Goal: Task Accomplishment & Management: Complete application form

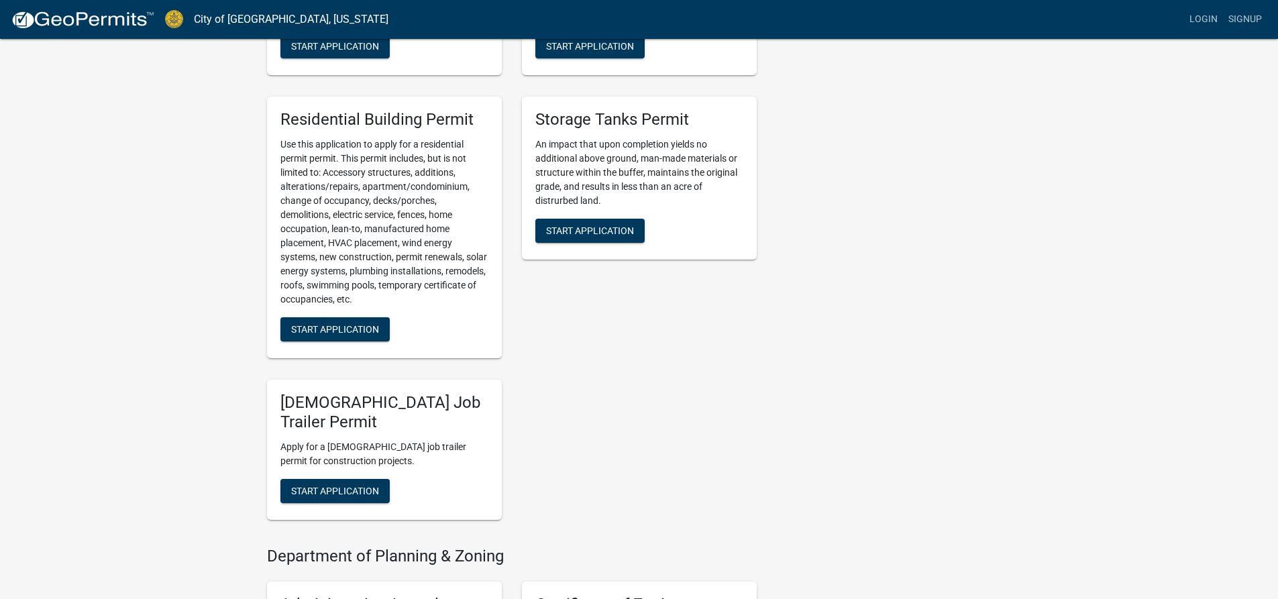
scroll to position [671, 0]
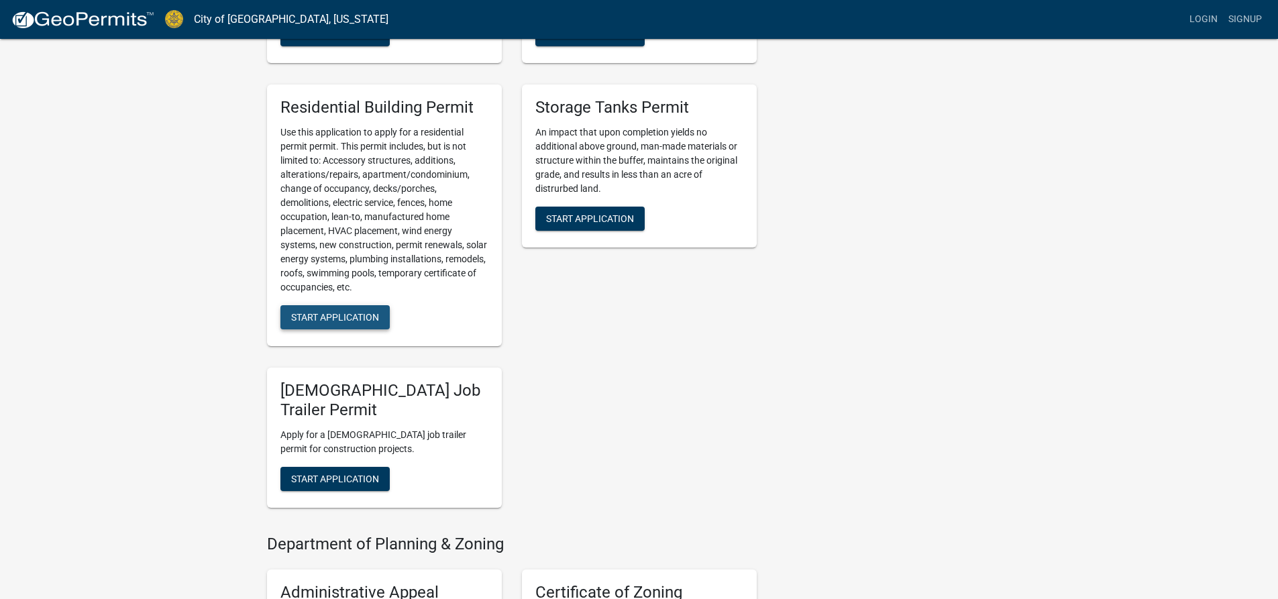
click at [357, 315] on span "Start Application" at bounding box center [335, 316] width 88 height 11
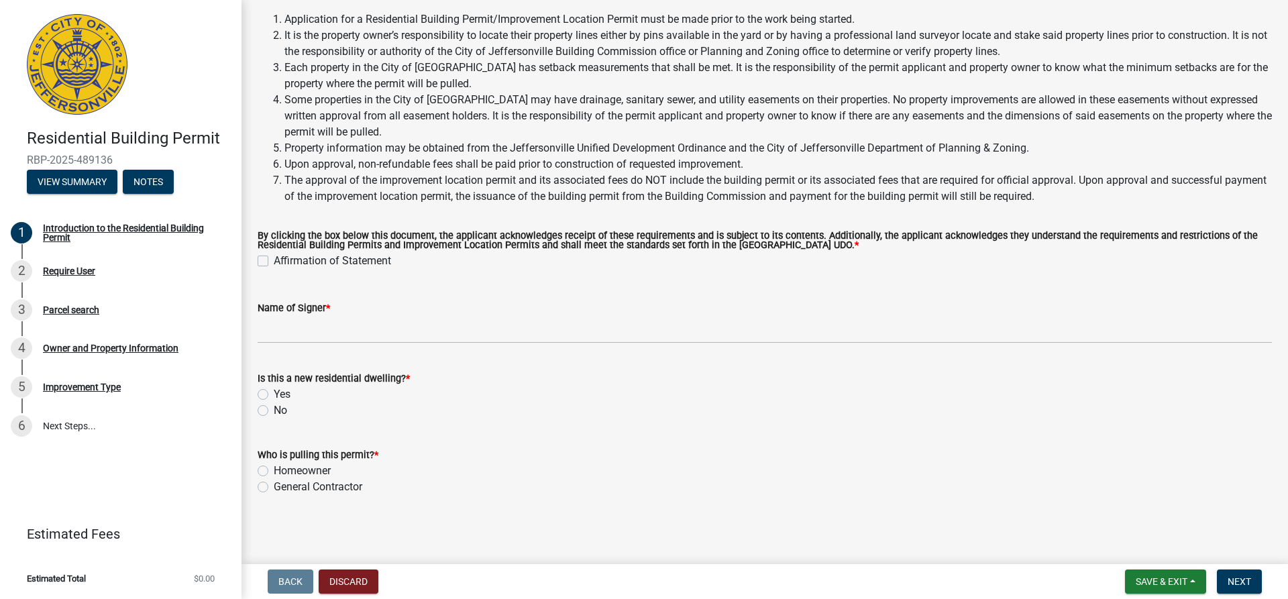
scroll to position [92, 0]
click at [274, 468] on label "Homeowner" at bounding box center [302, 470] width 57 height 16
click at [274, 468] on input "Homeowner" at bounding box center [278, 466] width 9 height 9
radio input "true"
click at [274, 408] on label "No" at bounding box center [280, 410] width 13 height 16
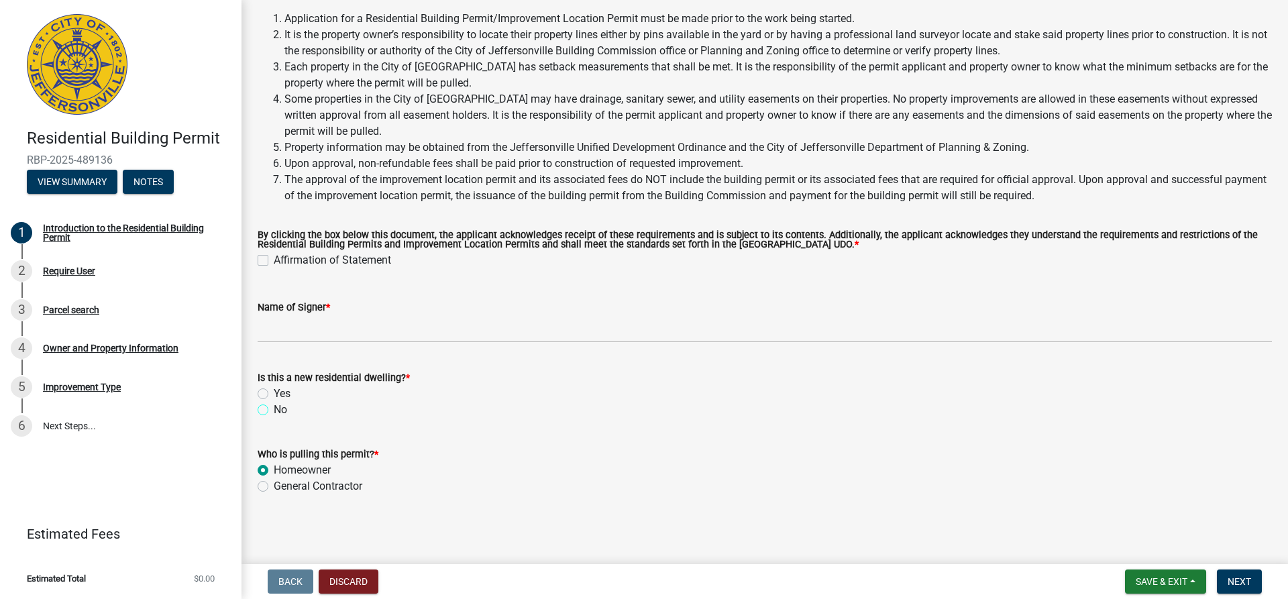
click at [274, 408] on input "No" at bounding box center [278, 406] width 9 height 9
radio input "true"
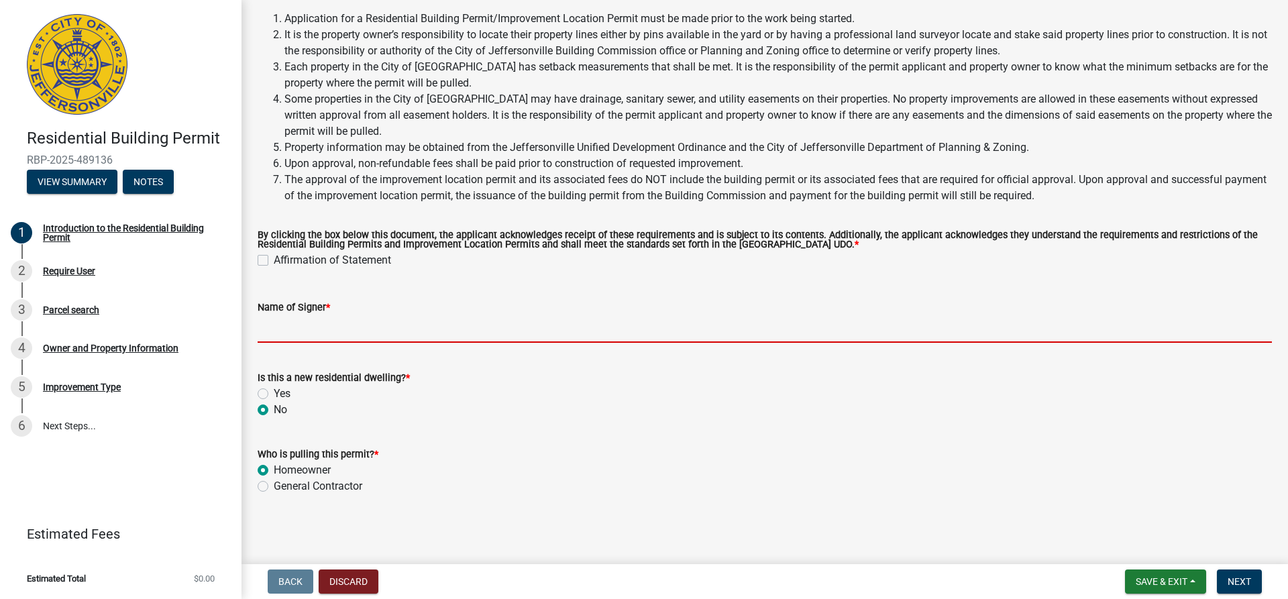
click at [334, 330] on input "Name of Signer *" at bounding box center [765, 329] width 1015 height 28
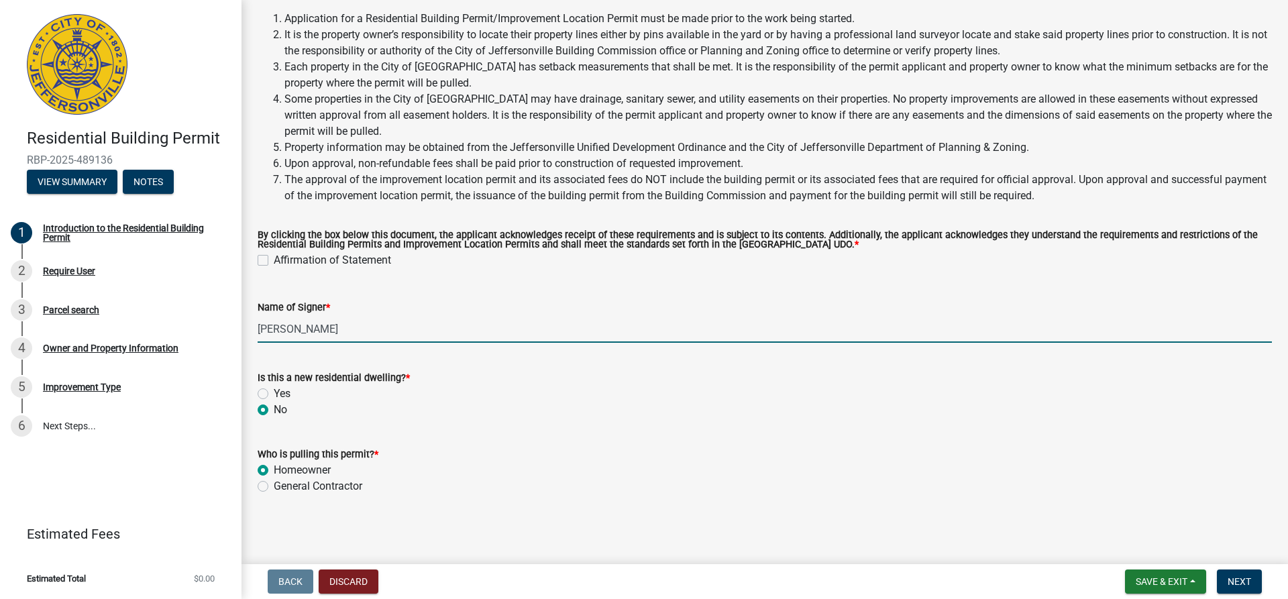
type input "[PERSON_NAME]"
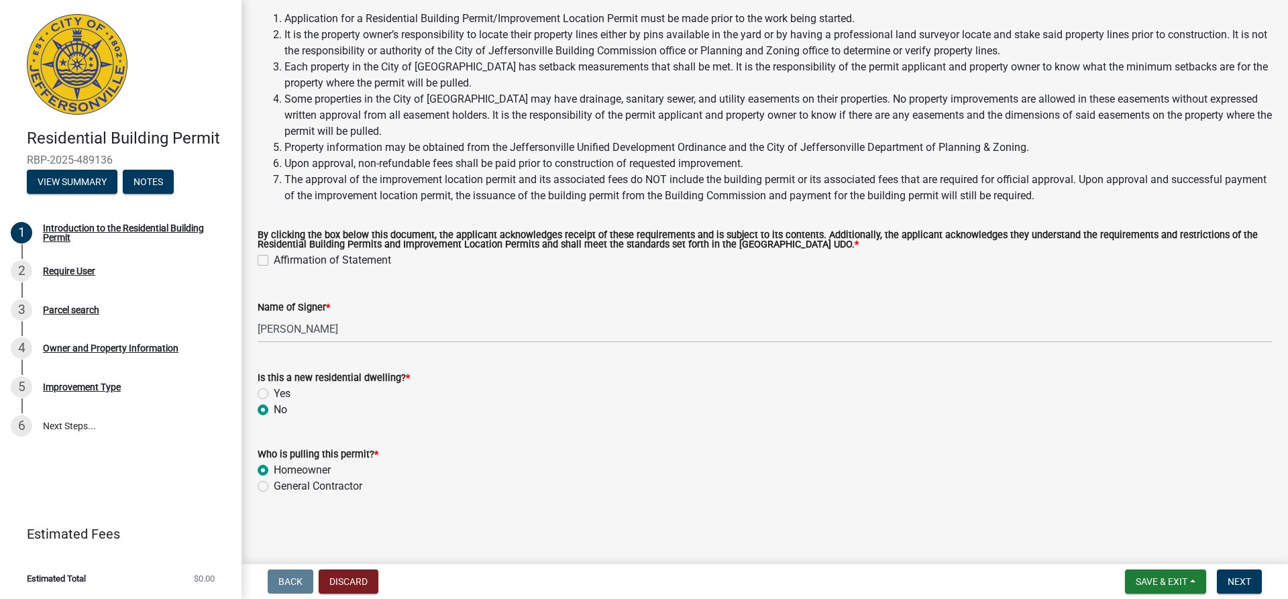
click at [274, 260] on label "Affirmation of Statement" at bounding box center [332, 260] width 117 height 16
click at [274, 260] on input "Affirmation of Statement" at bounding box center [278, 256] width 9 height 9
checkbox input "true"
click at [1235, 582] on span "Next" at bounding box center [1239, 581] width 23 height 11
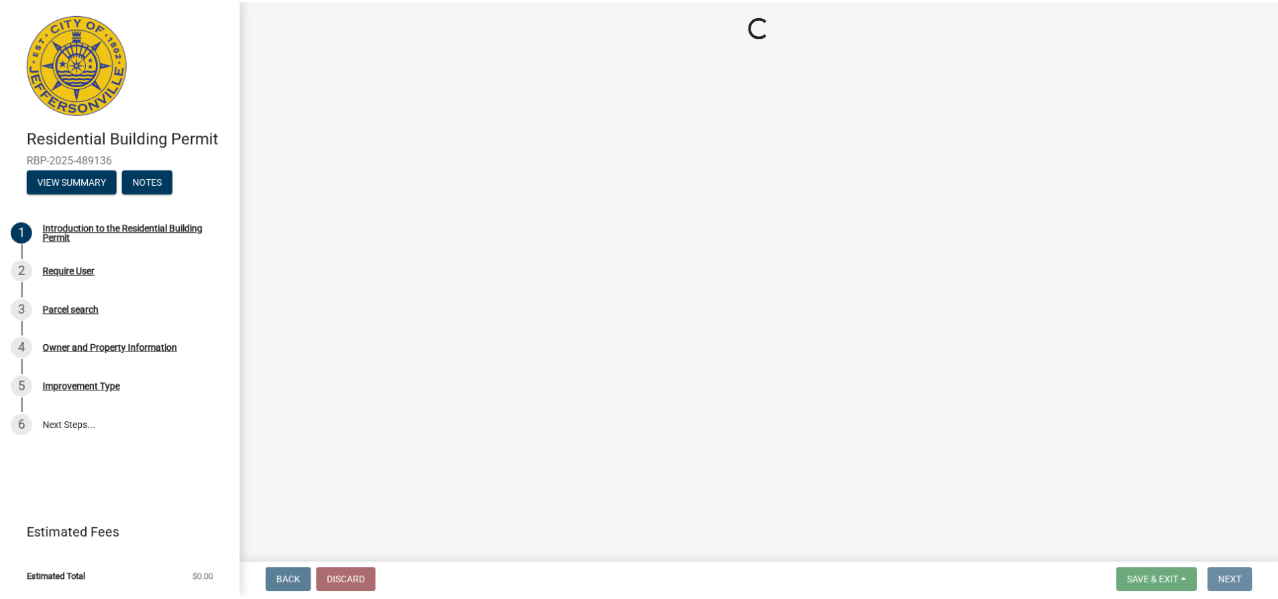
scroll to position [0, 0]
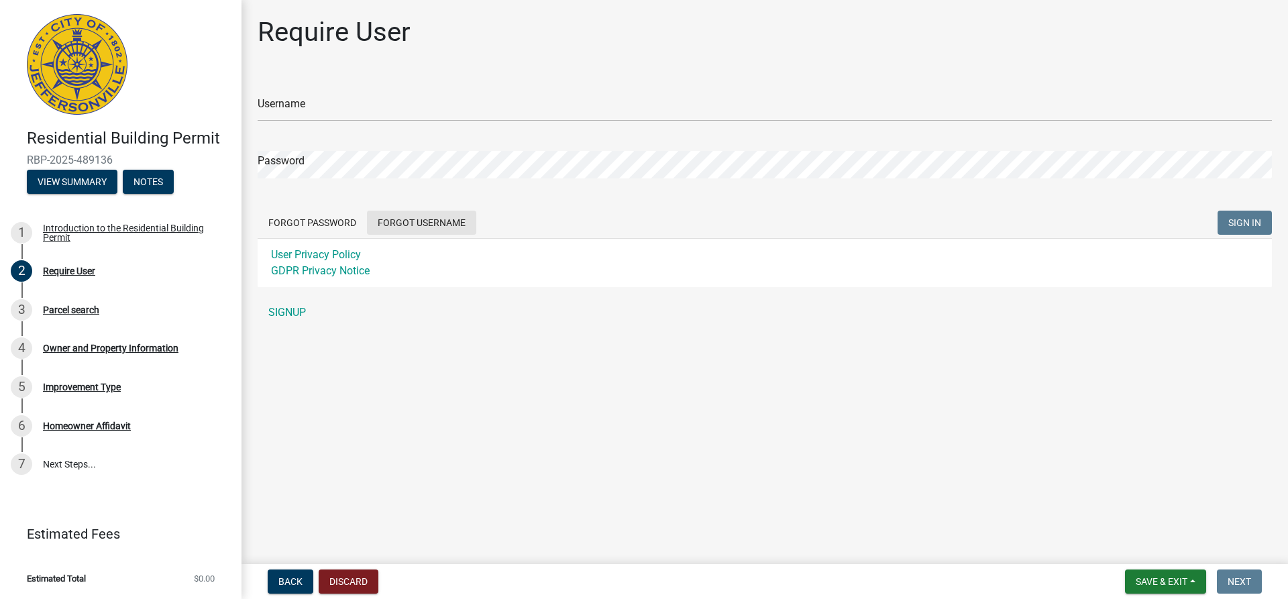
click at [413, 222] on button "Forgot Username" at bounding box center [421, 223] width 109 height 24
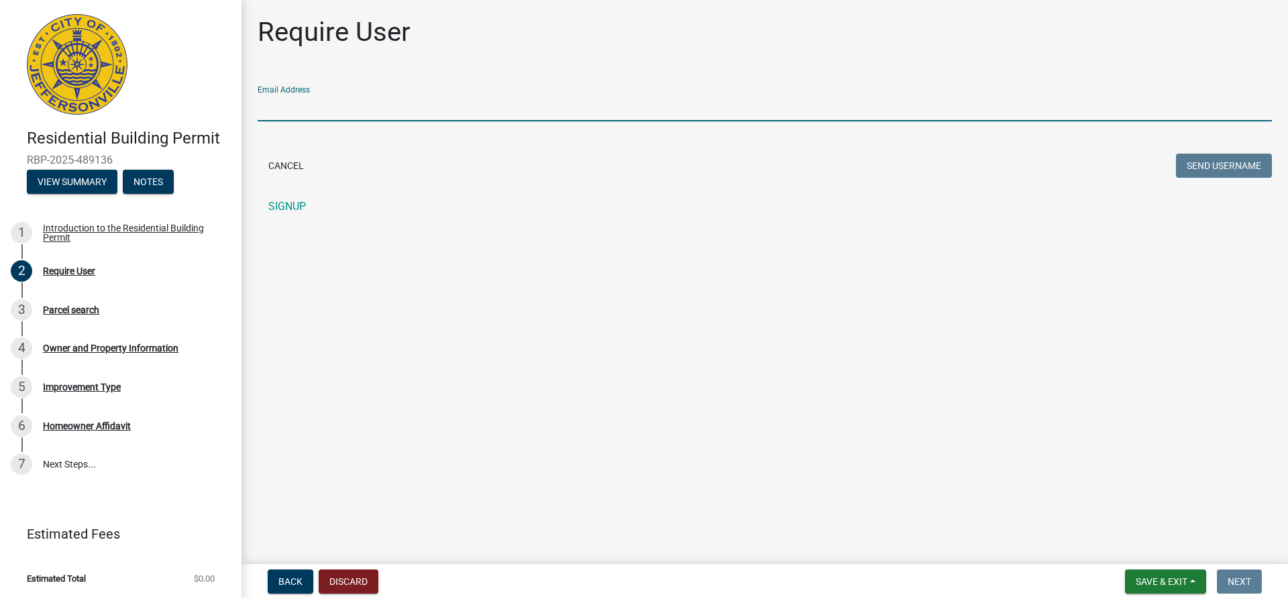
click at [356, 107] on input "Email Address" at bounding box center [765, 108] width 1015 height 28
type input "[EMAIL_ADDRESS][DOMAIN_NAME]"
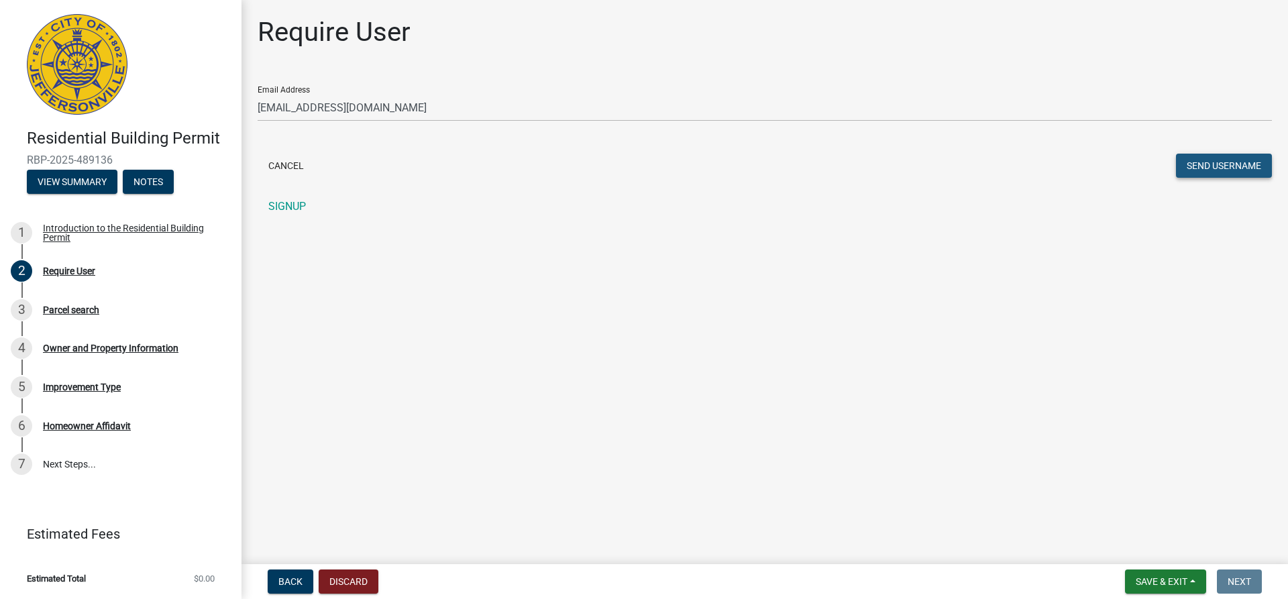
click at [1243, 167] on button "Send Username" at bounding box center [1224, 166] width 96 height 24
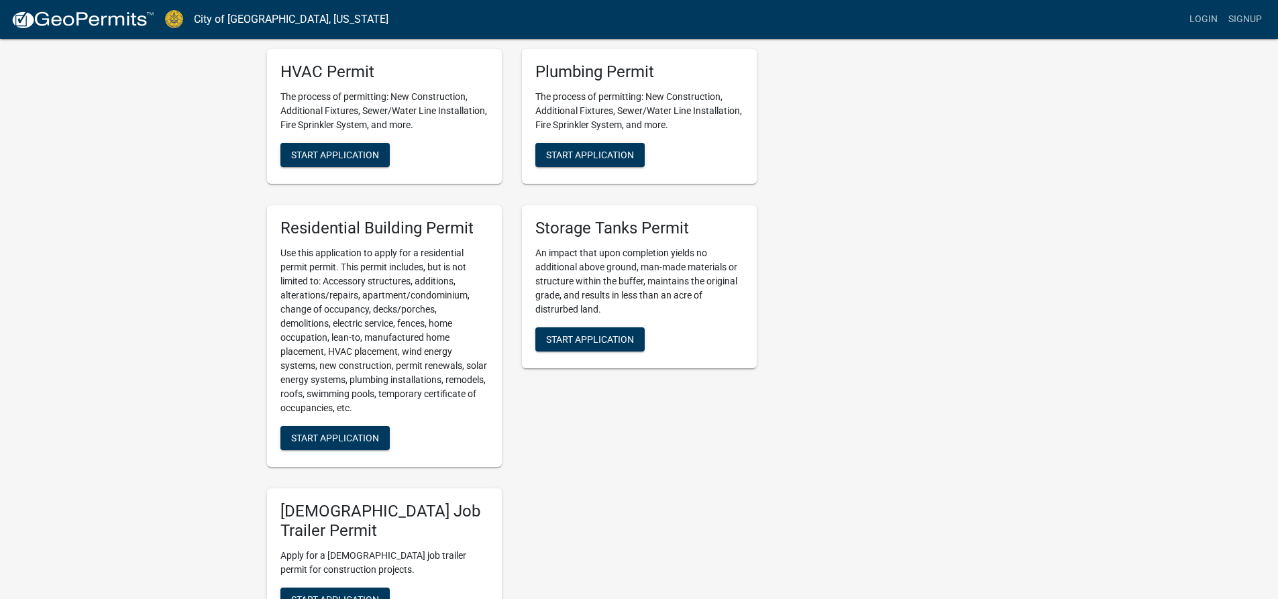
scroll to position [738, 0]
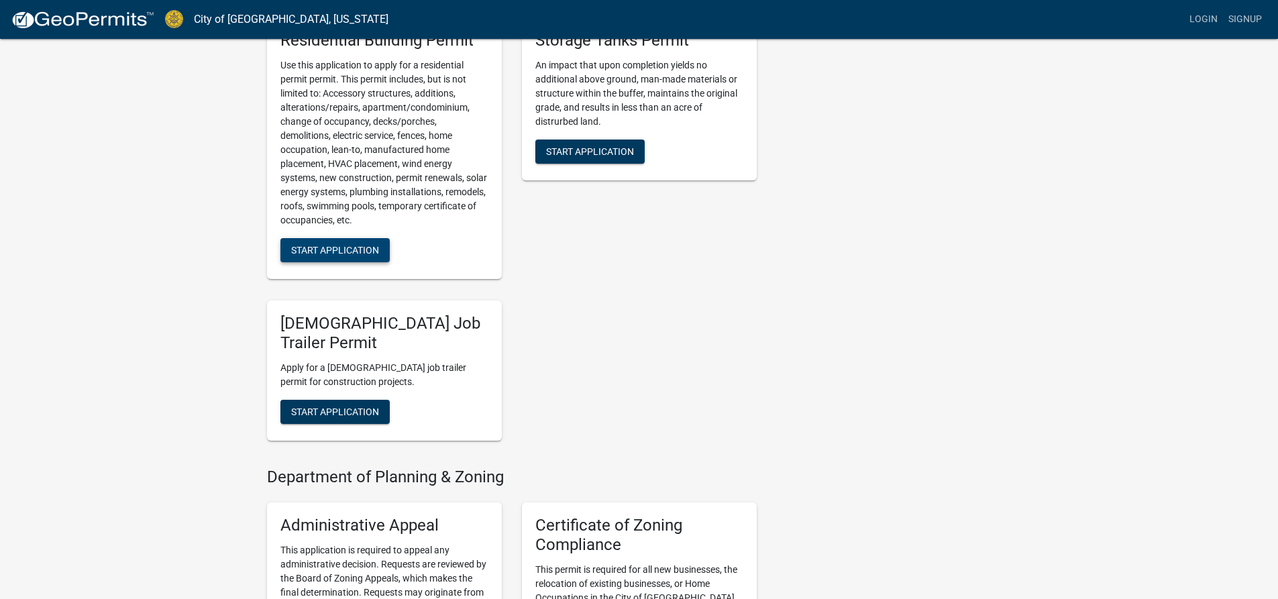
click at [335, 253] on span "Start Application" at bounding box center [335, 249] width 88 height 11
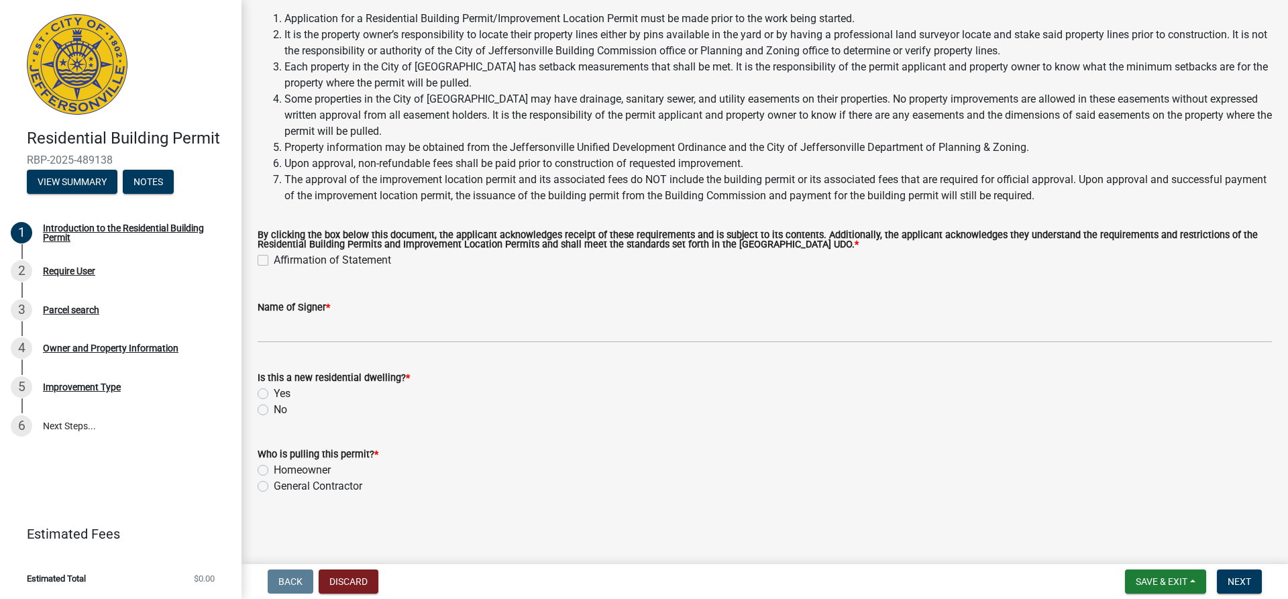
scroll to position [92, 0]
click at [274, 411] on label "No" at bounding box center [280, 410] width 13 height 16
click at [274, 411] on input "No" at bounding box center [278, 406] width 9 height 9
radio input "true"
click at [274, 256] on label "Affirmation of Statement" at bounding box center [332, 260] width 117 height 16
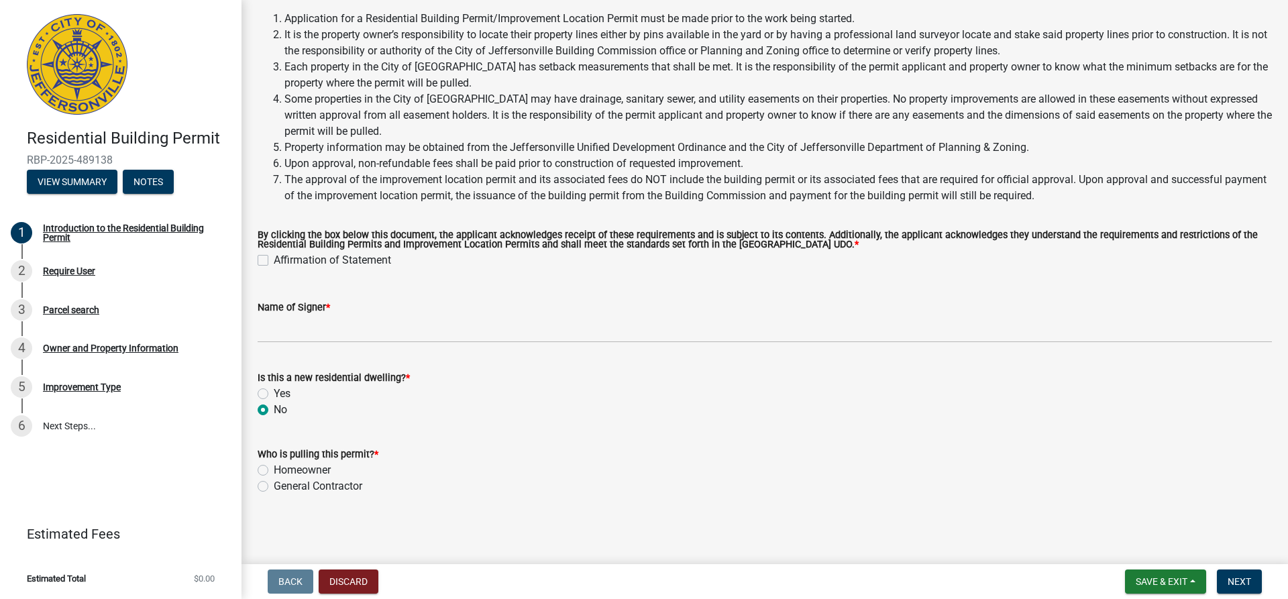
click at [274, 256] on input "Affirmation of Statement" at bounding box center [278, 256] width 9 height 9
checkbox input "true"
click at [274, 472] on label "Homeowner" at bounding box center [302, 470] width 57 height 16
click at [274, 471] on input "Homeowner" at bounding box center [278, 466] width 9 height 9
radio input "true"
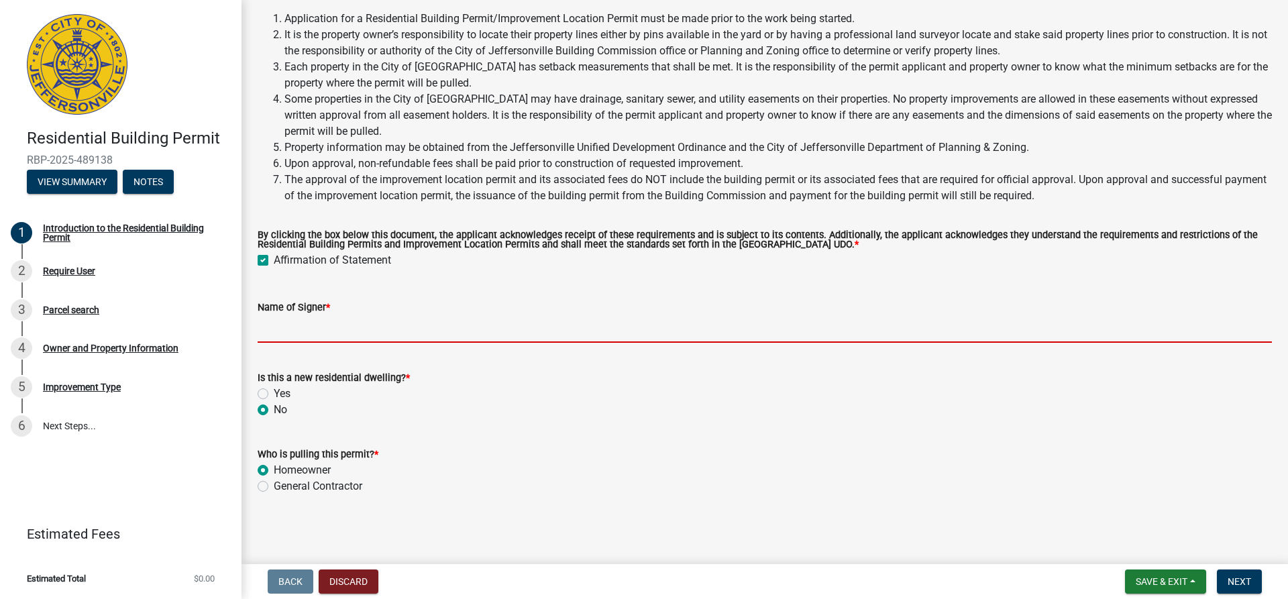
click at [300, 327] on input "Name of Signer *" at bounding box center [765, 329] width 1015 height 28
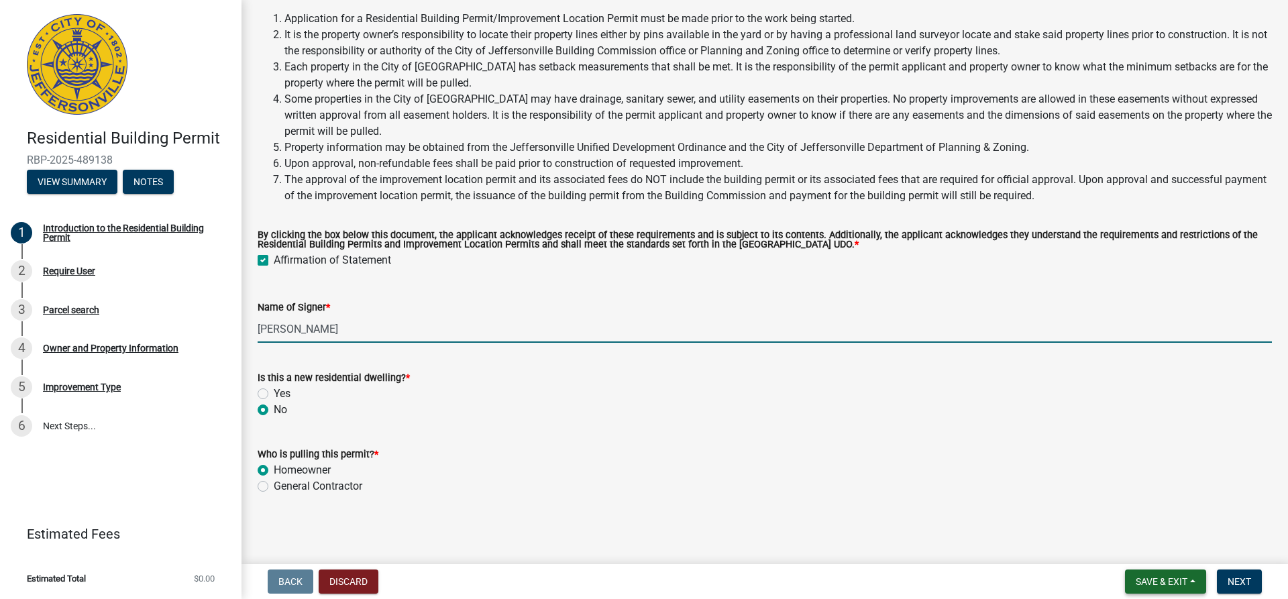
type input "[PERSON_NAME]"
click at [1141, 579] on span "Save & Exit" at bounding box center [1162, 581] width 52 height 11
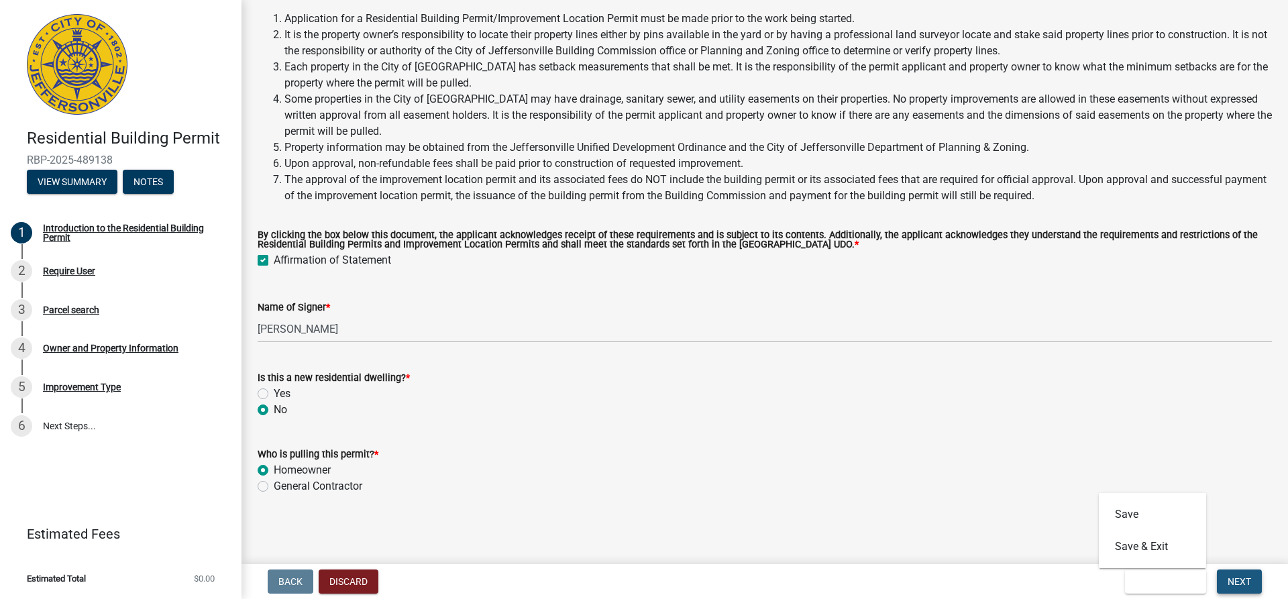
click at [1237, 576] on span "Next" at bounding box center [1239, 581] width 23 height 11
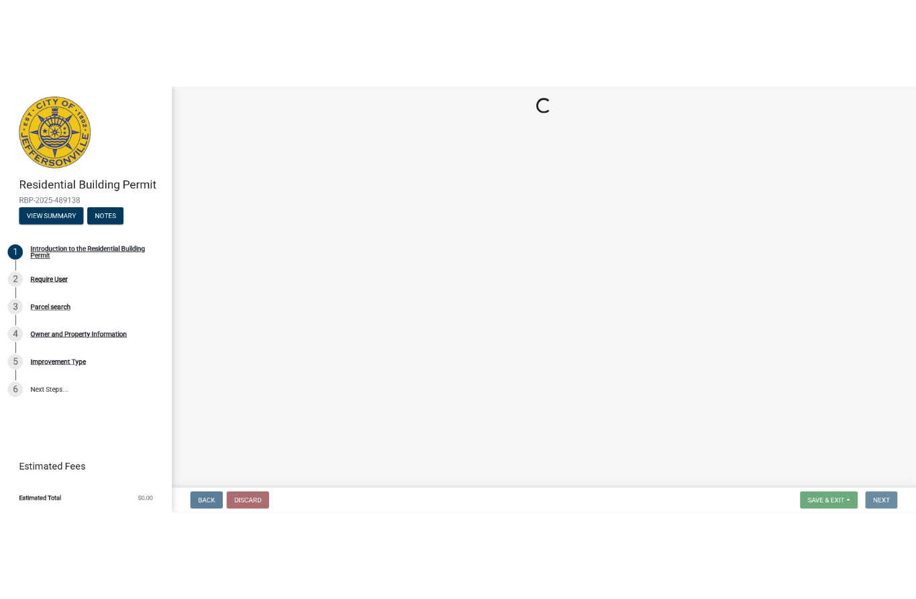
scroll to position [0, 0]
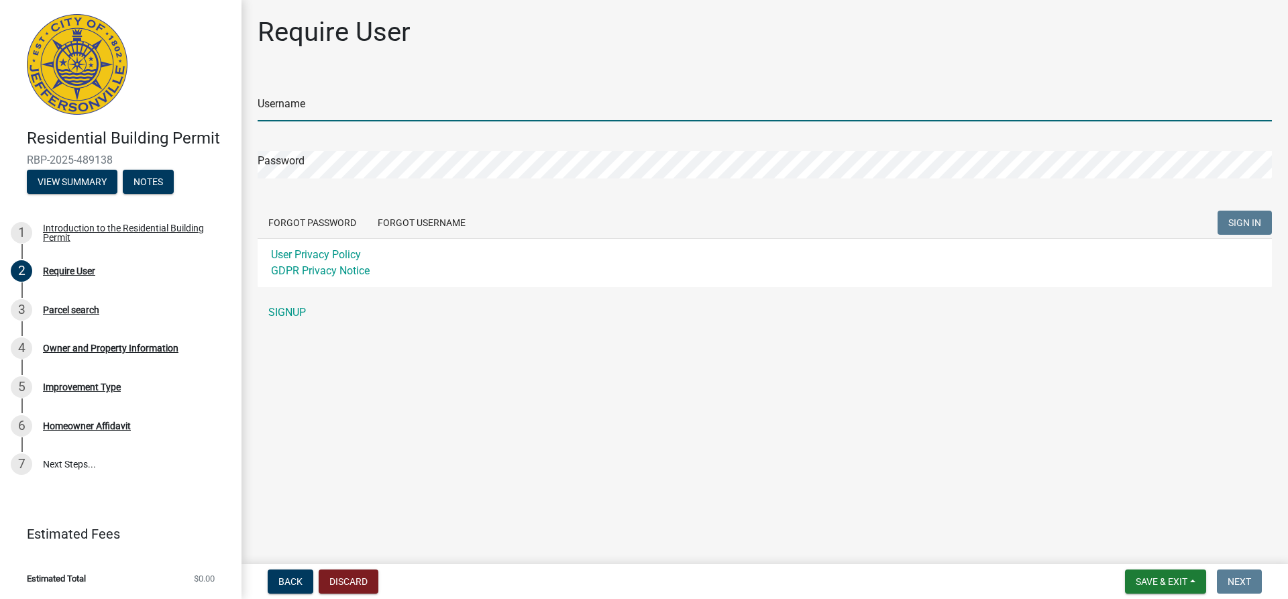
click at [354, 103] on input "Username" at bounding box center [765, 108] width 1015 height 28
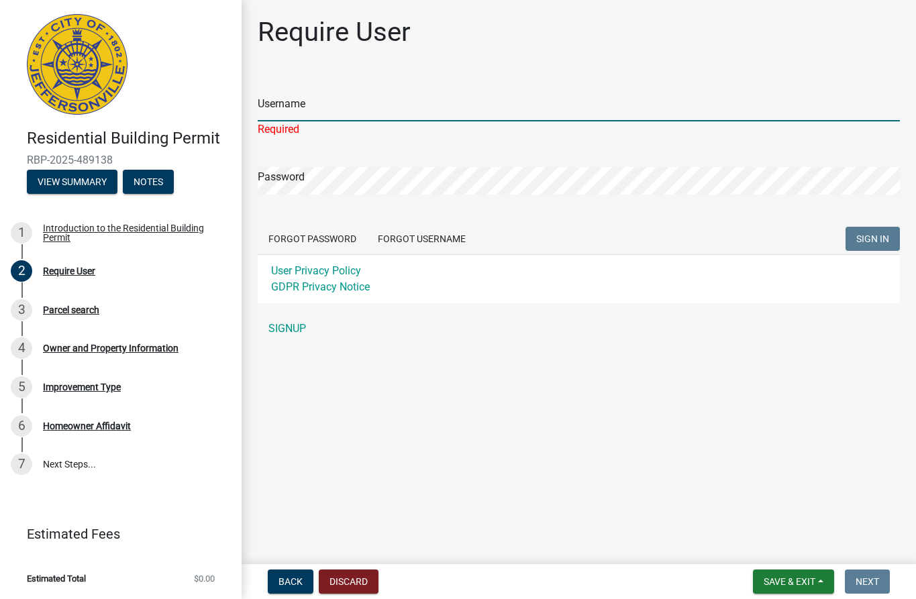
click at [284, 103] on input "Username" at bounding box center [579, 108] width 642 height 28
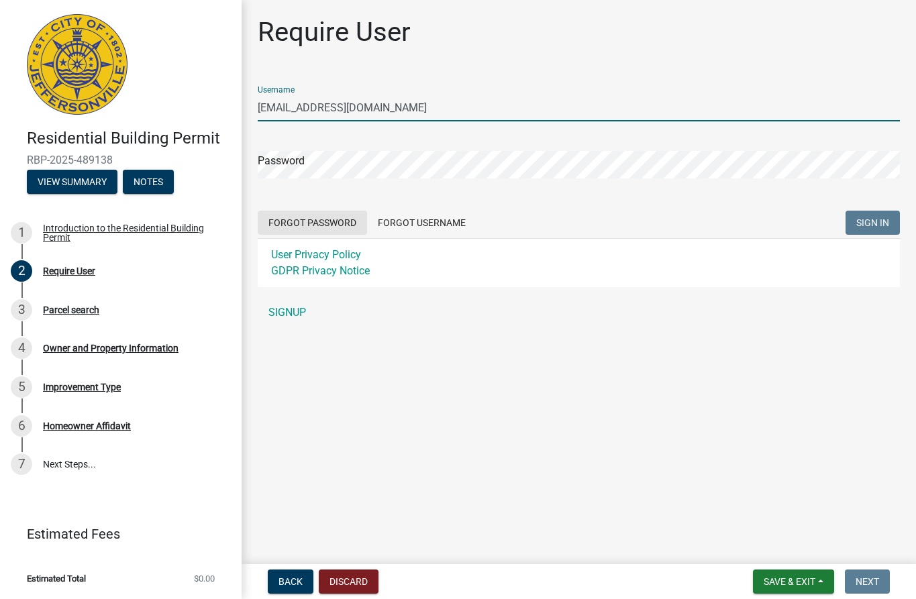
type input "[EMAIL_ADDRESS][DOMAIN_NAME]"
click at [308, 221] on button "Forgot Password" at bounding box center [312, 223] width 109 height 24
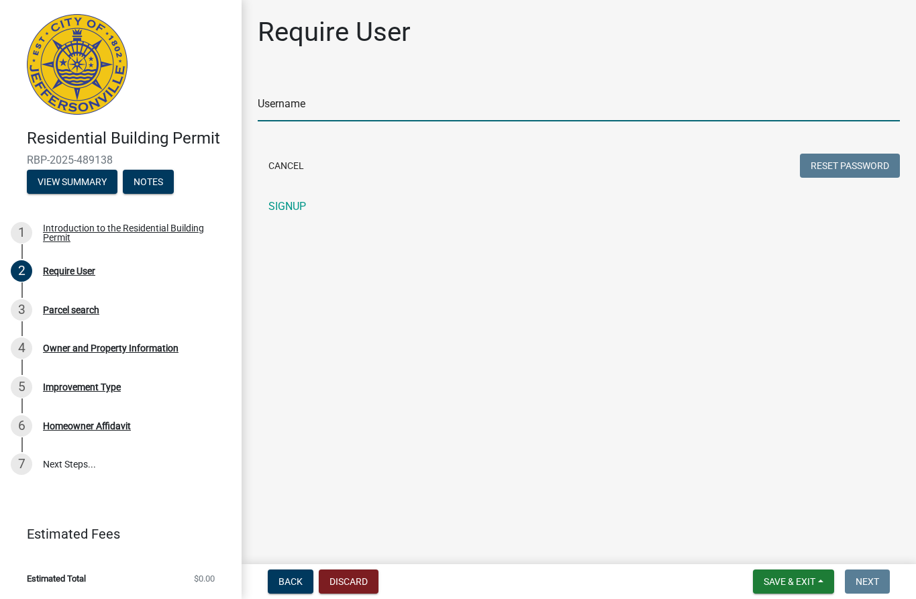
click at [317, 107] on input "Username" at bounding box center [579, 108] width 642 height 28
type input "[EMAIL_ADDRESS][DOMAIN_NAME]"
click at [838, 164] on button "Reset Password" at bounding box center [850, 166] width 100 height 24
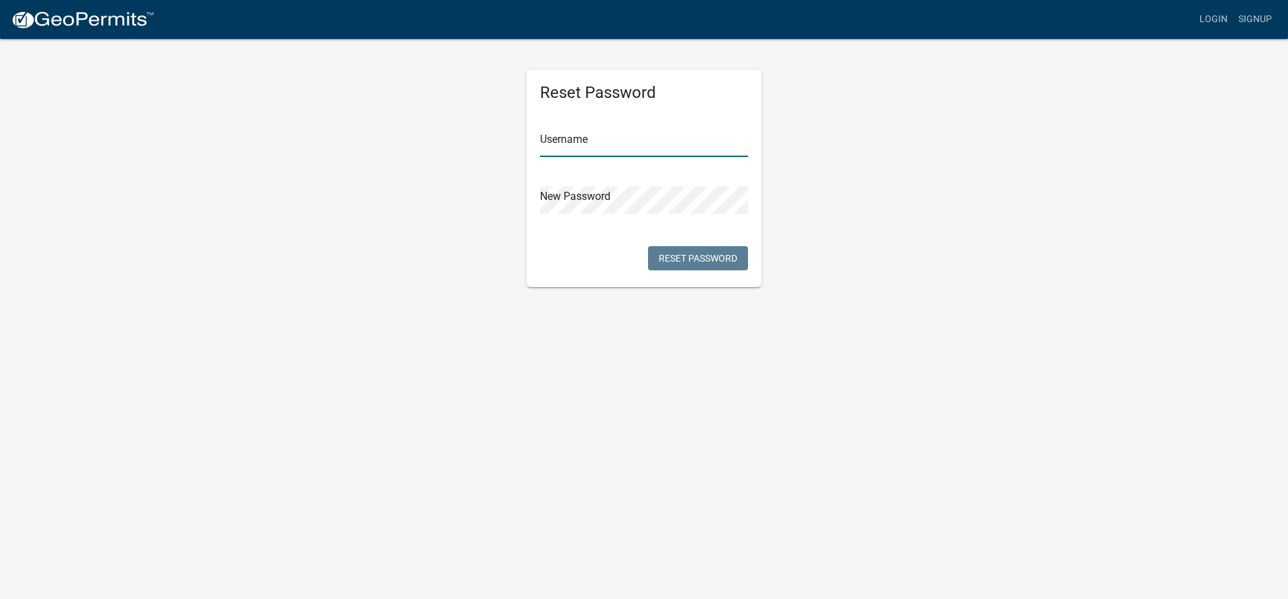
click at [578, 144] on input "text" at bounding box center [644, 143] width 208 height 28
type input "[EMAIL_ADDRESS][DOMAIN_NAME]"
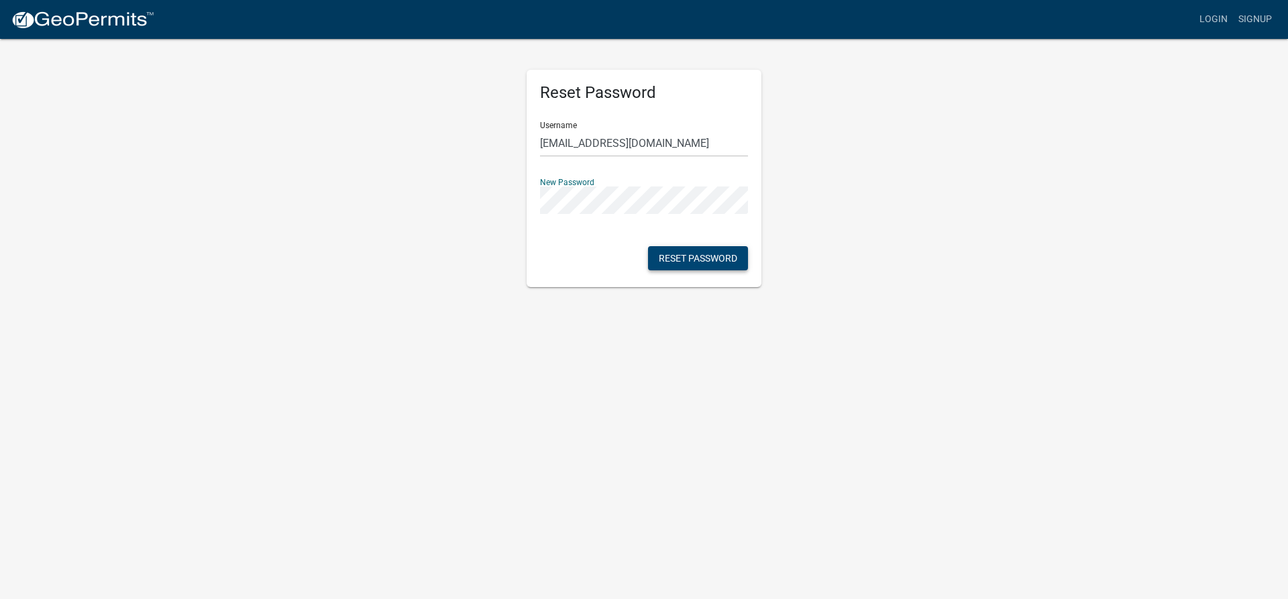
click at [691, 256] on button "Reset Password" at bounding box center [698, 258] width 100 height 24
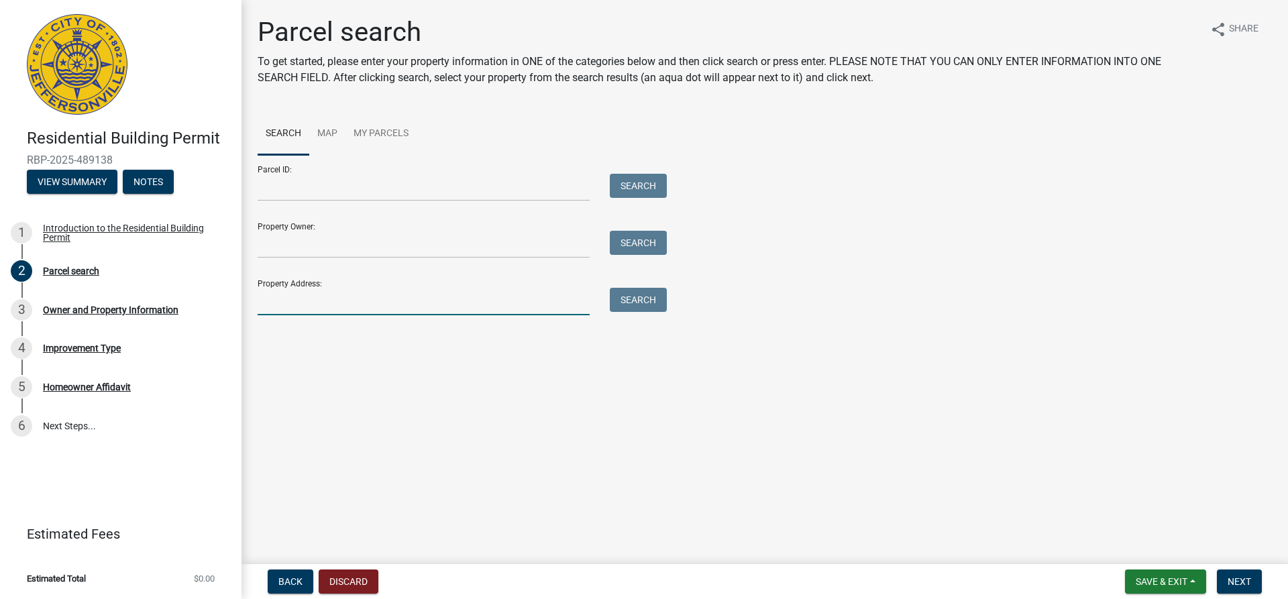
click at [368, 304] on input "Property Address:" at bounding box center [424, 302] width 332 height 28
type input "2102 Augusta drive"
click at [635, 296] on button "Search" at bounding box center [638, 300] width 57 height 24
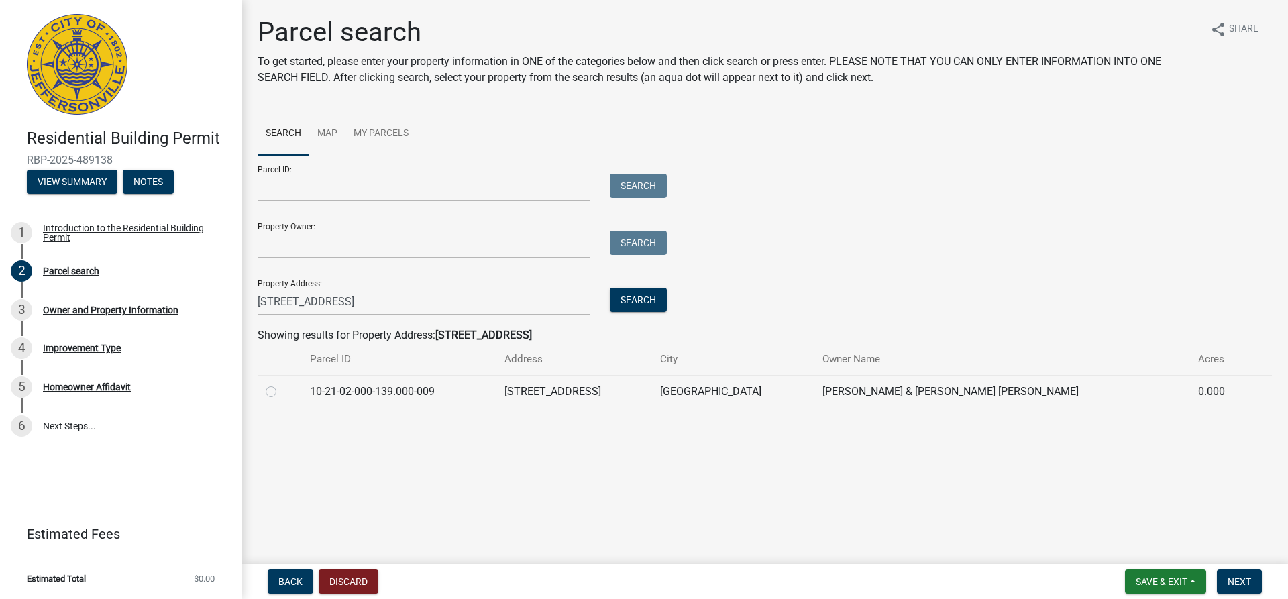
click at [282, 384] on label at bounding box center [282, 384] width 0 height 0
click at [282, 390] on input "radio" at bounding box center [286, 388] width 9 height 9
radio input "true"
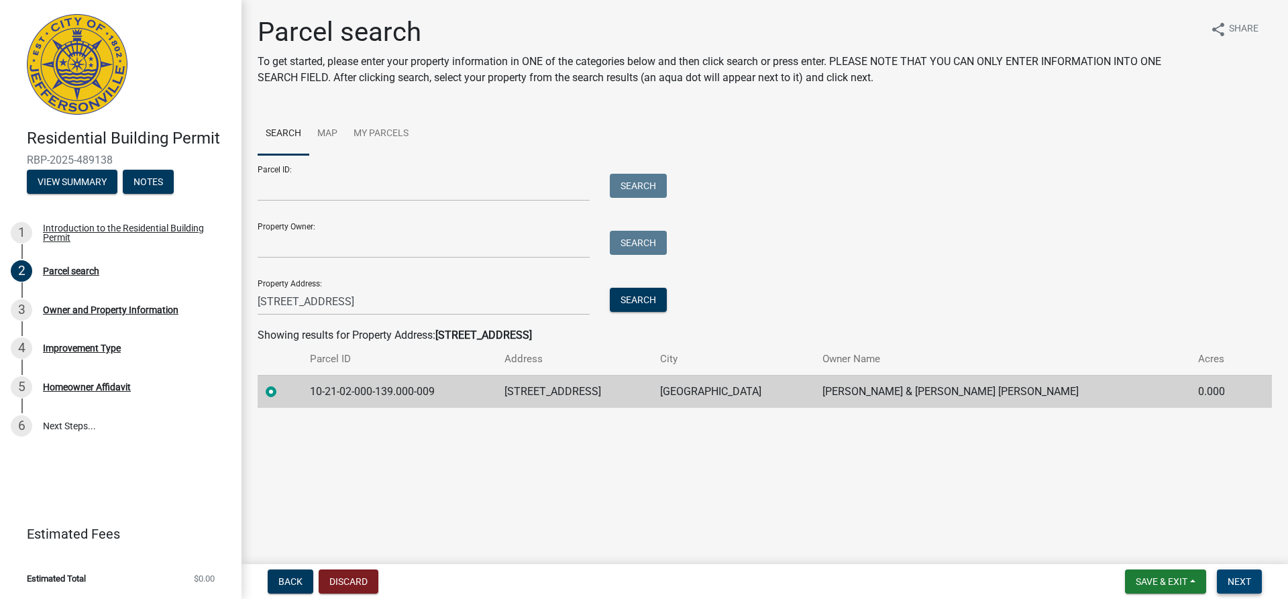
click at [1238, 584] on span "Next" at bounding box center [1239, 581] width 23 height 11
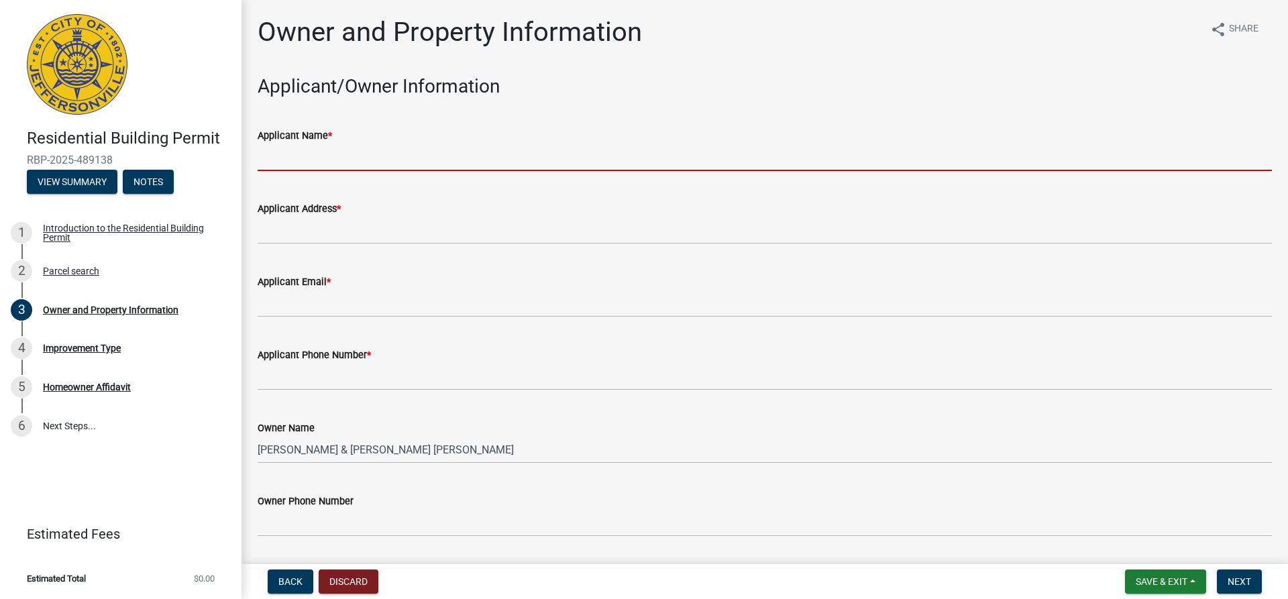
click at [356, 157] on input "Applicant Name *" at bounding box center [765, 158] width 1015 height 28
type input "[PERSON_NAME]"
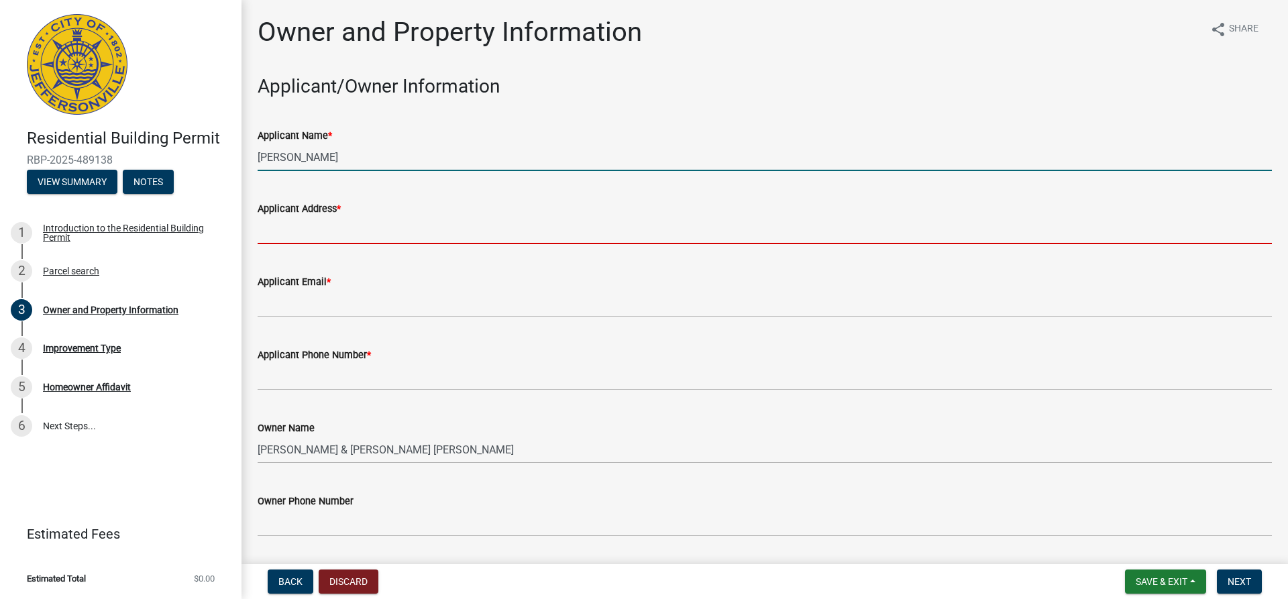
type input "2102 Augusta Drive"
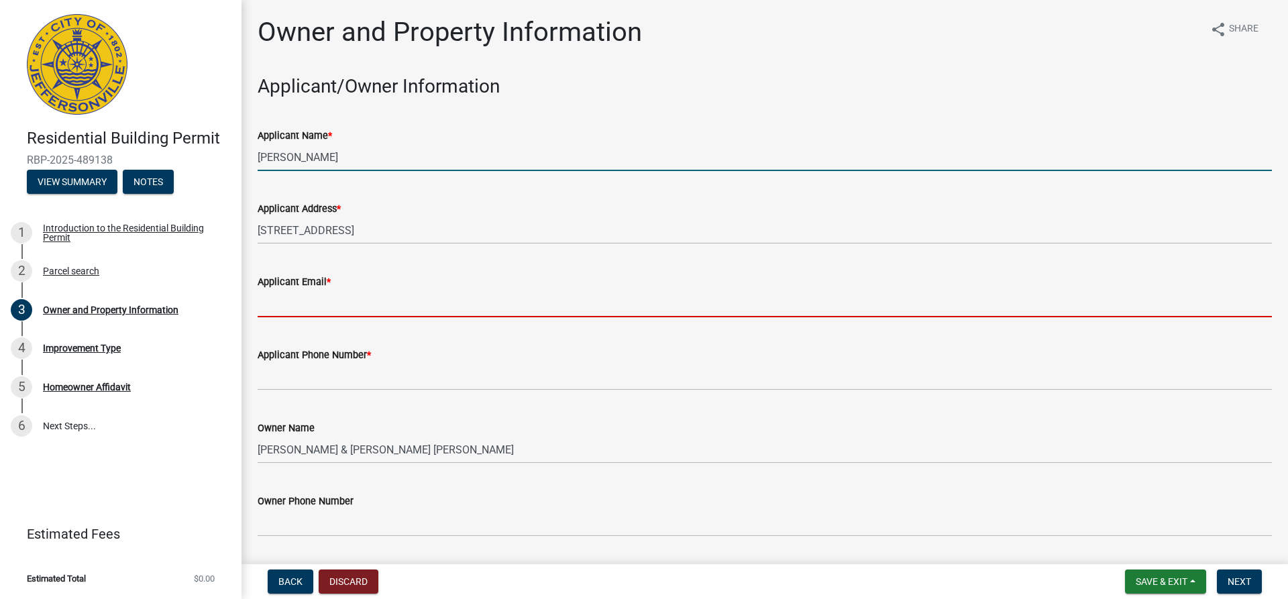
type input "[EMAIL_ADDRESS][DOMAIN_NAME]"
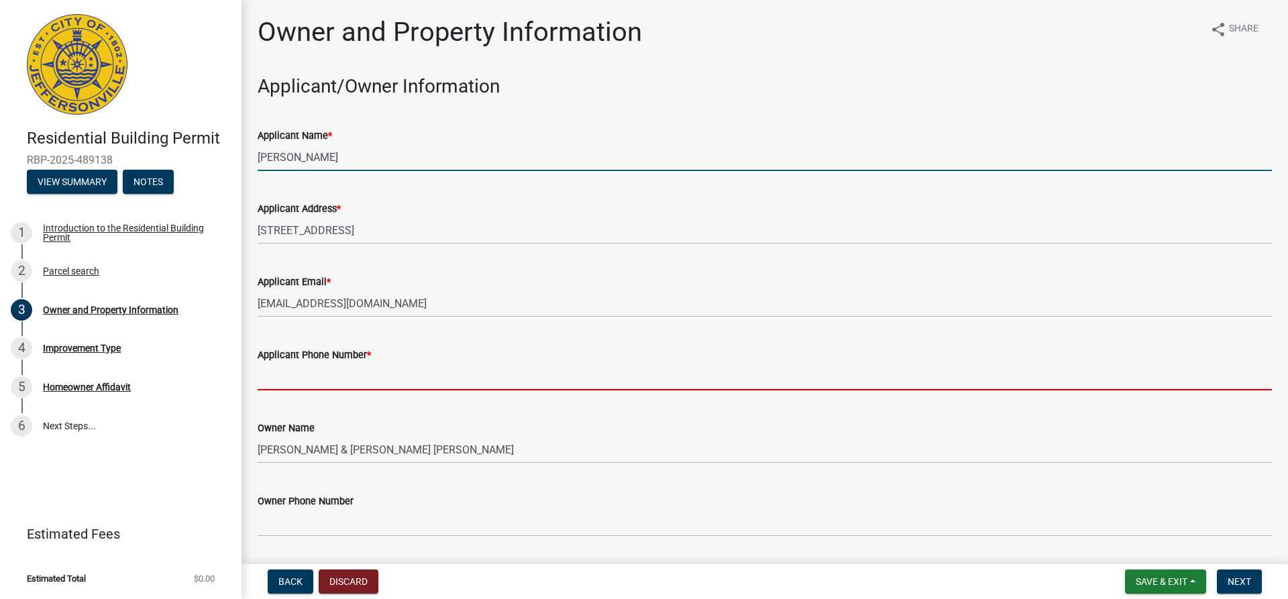
type input "5095393365"
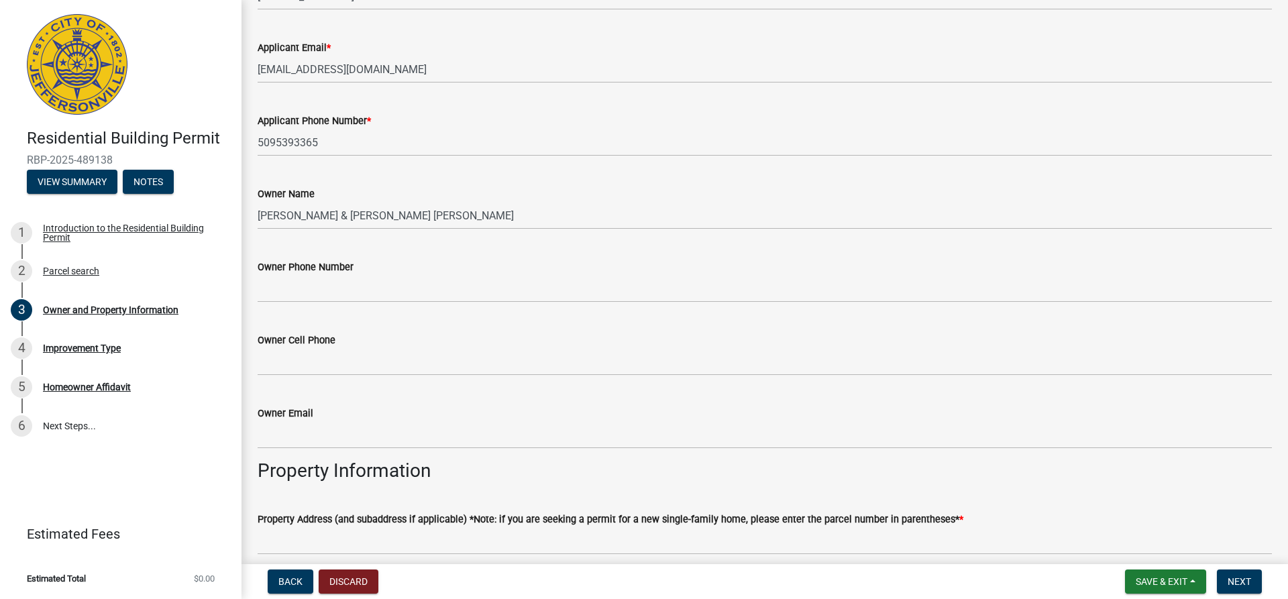
scroll to position [268, 0]
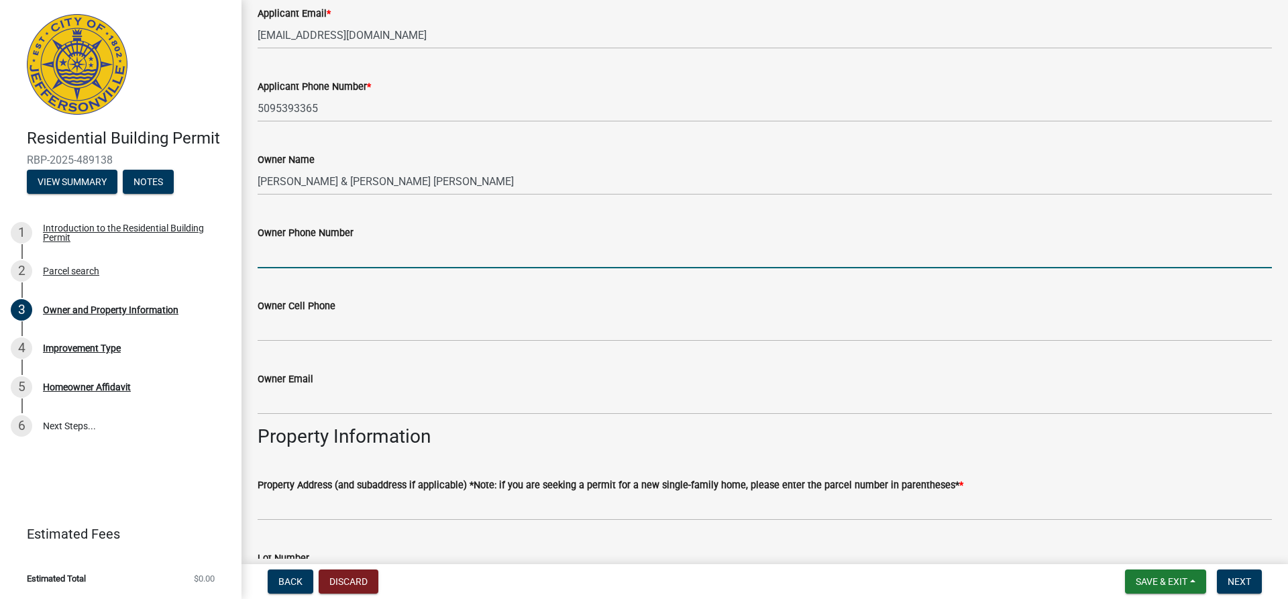
click at [375, 256] on input "Owner Phone Number" at bounding box center [765, 255] width 1015 height 28
type input "5095393365"
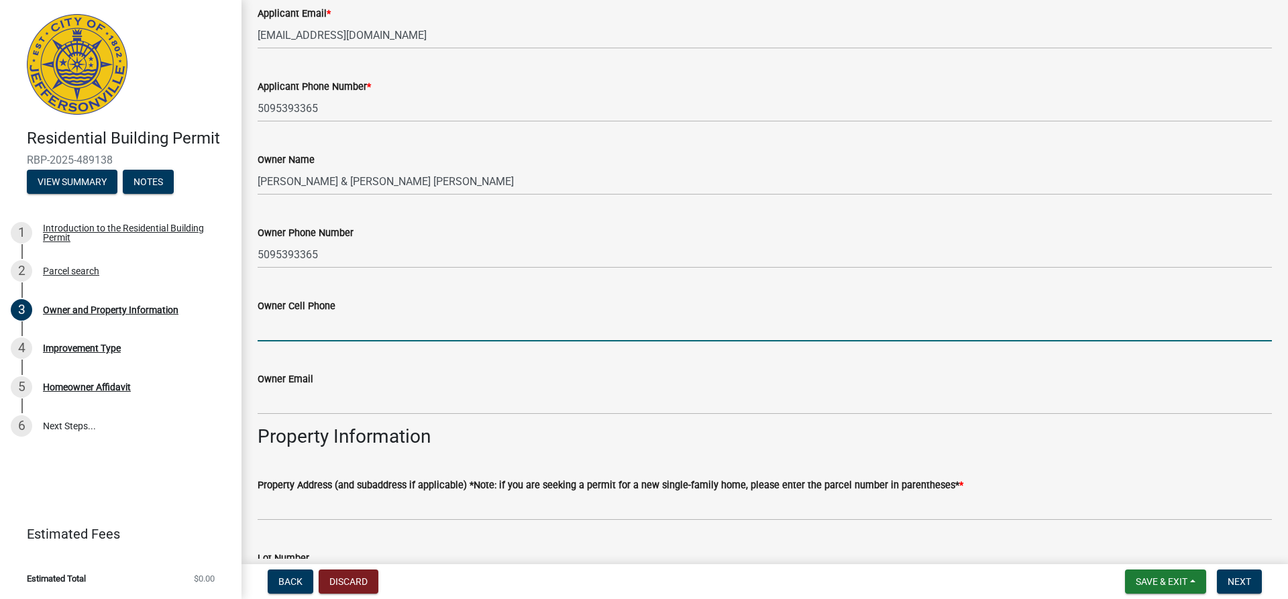
click at [373, 333] on input "Owner Cell Phone" at bounding box center [765, 328] width 1015 height 28
type input "5095393365"
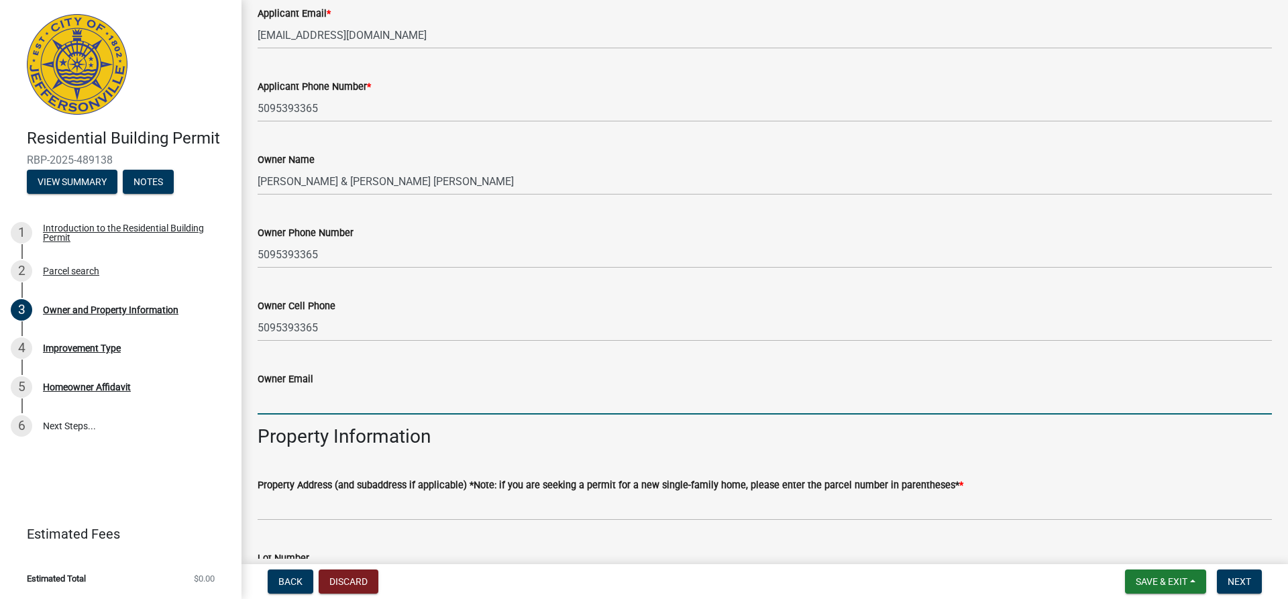
click at [390, 408] on input "Owner Email" at bounding box center [765, 401] width 1015 height 28
click at [384, 409] on input "Owner Email" at bounding box center [765, 401] width 1015 height 28
click at [300, 396] on input "Owner Email" at bounding box center [765, 401] width 1015 height 28
type input "[EMAIL_ADDRESS][DOMAIN_NAME]"
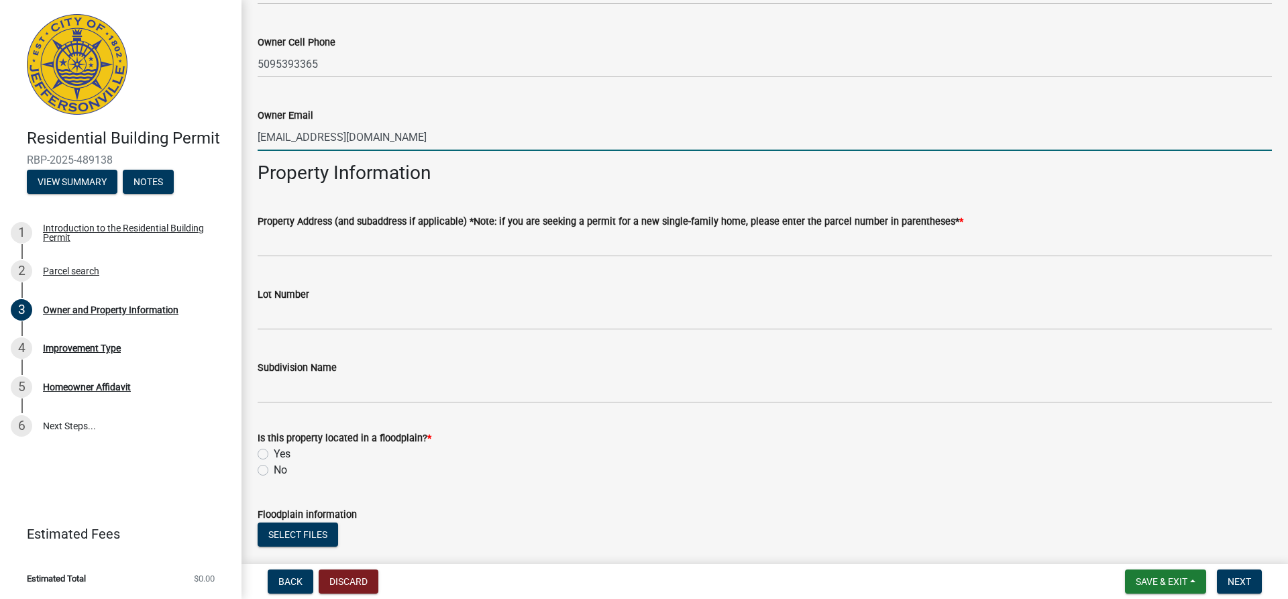
scroll to position [537, 0]
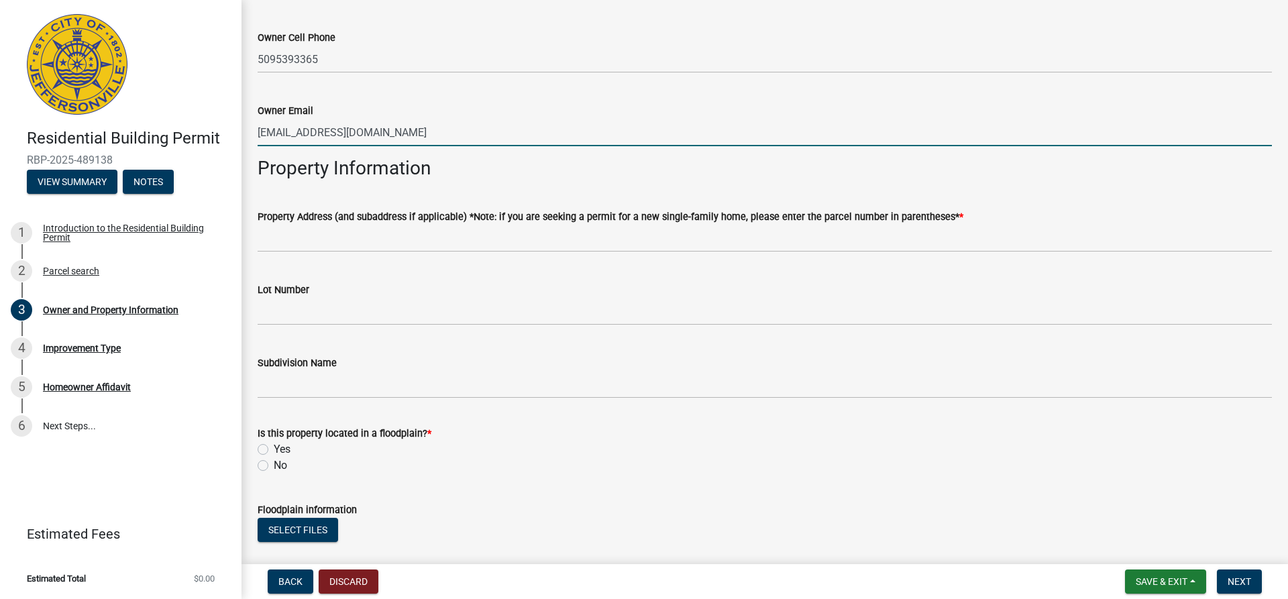
click at [274, 466] on label "No" at bounding box center [280, 466] width 13 height 16
click at [274, 466] on input "No" at bounding box center [278, 462] width 9 height 9
radio input "true"
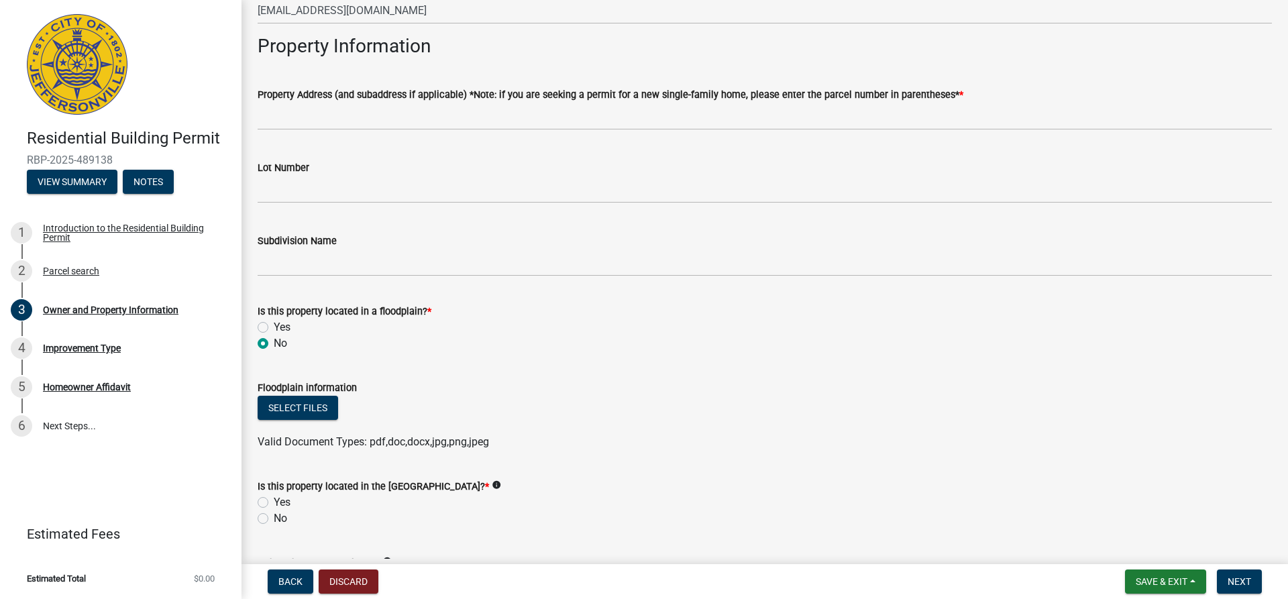
scroll to position [738, 0]
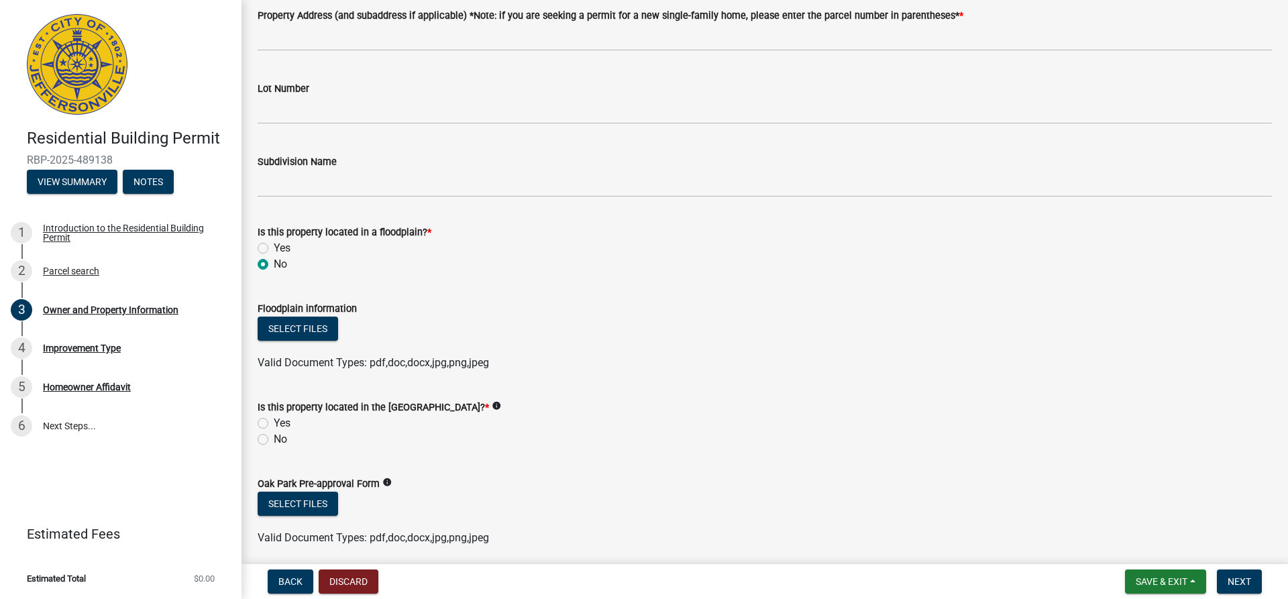
click at [274, 440] on label "No" at bounding box center [280, 439] width 13 height 16
click at [274, 440] on input "No" at bounding box center [278, 435] width 9 height 9
radio input "true"
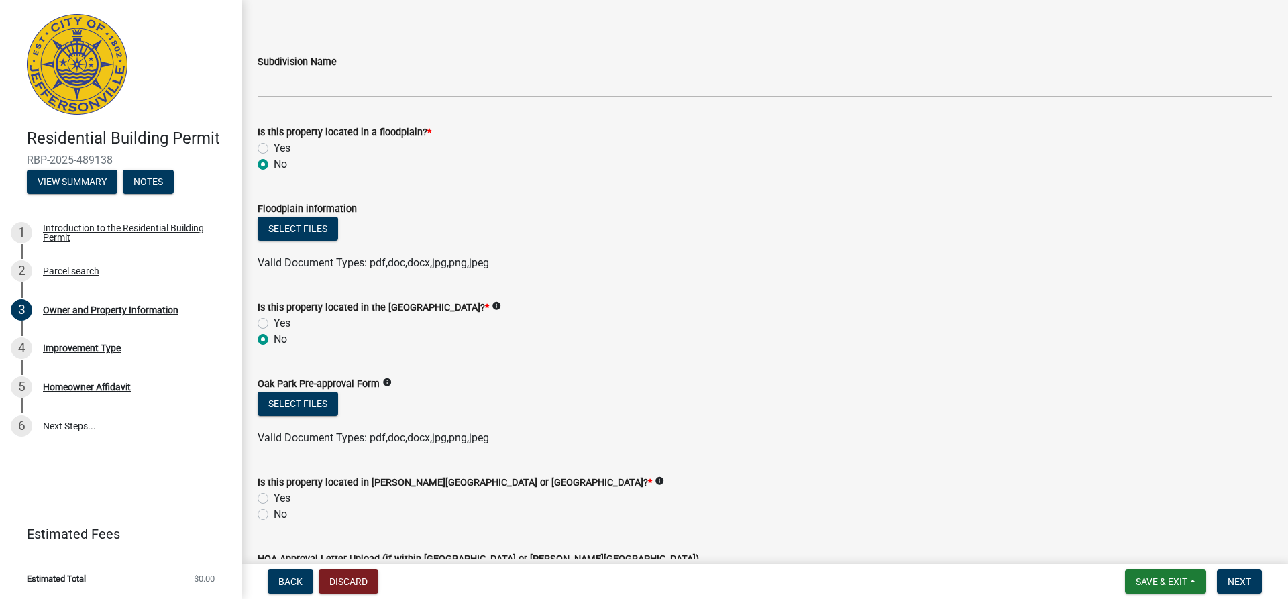
scroll to position [872, 0]
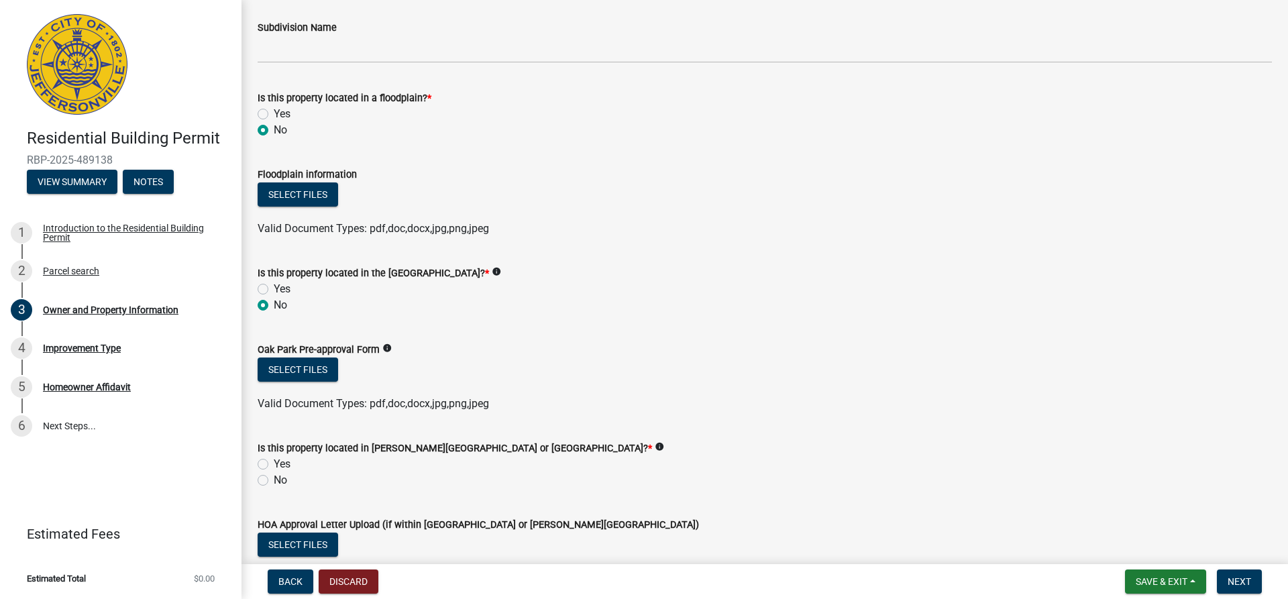
click at [274, 478] on label "No" at bounding box center [280, 480] width 13 height 16
click at [274, 478] on input "No" at bounding box center [278, 476] width 9 height 9
radio input "true"
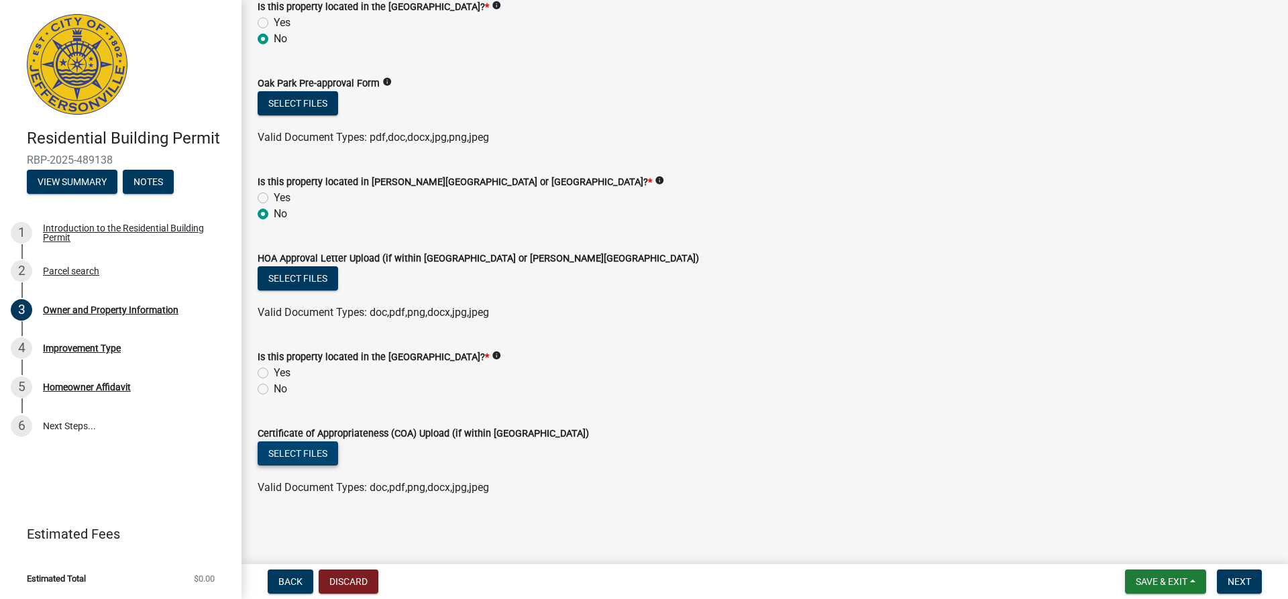
scroll to position [1140, 0]
click at [274, 386] on label "No" at bounding box center [280, 388] width 13 height 16
click at [274, 386] on input "No" at bounding box center [278, 384] width 9 height 9
radio input "true"
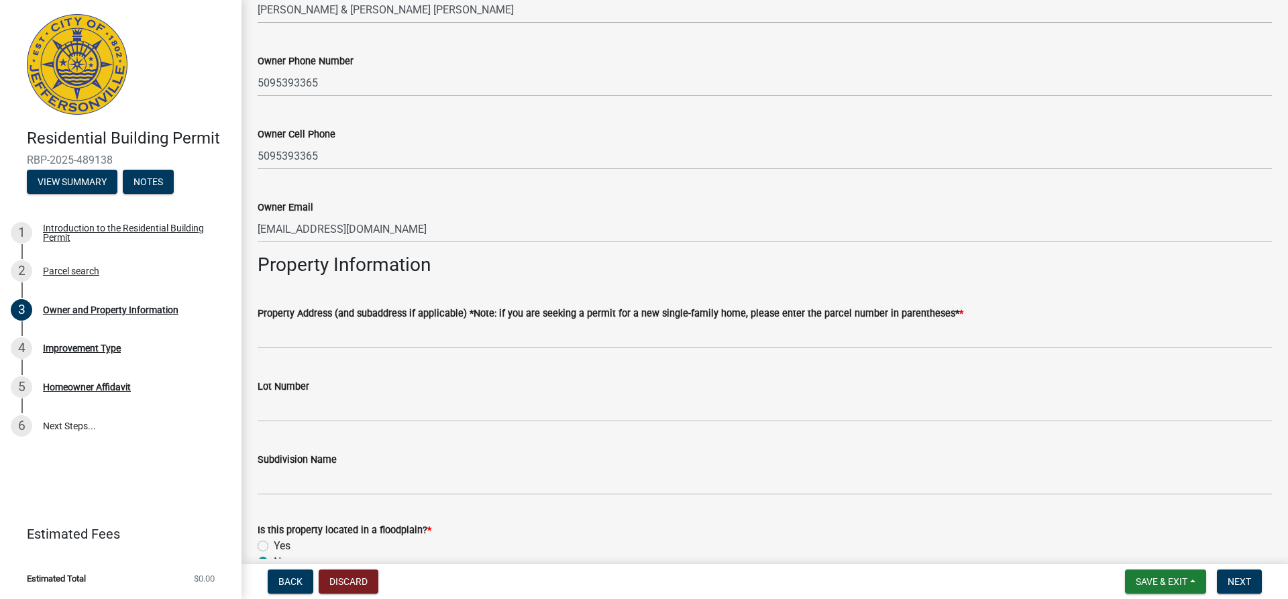
scroll to position [470, 0]
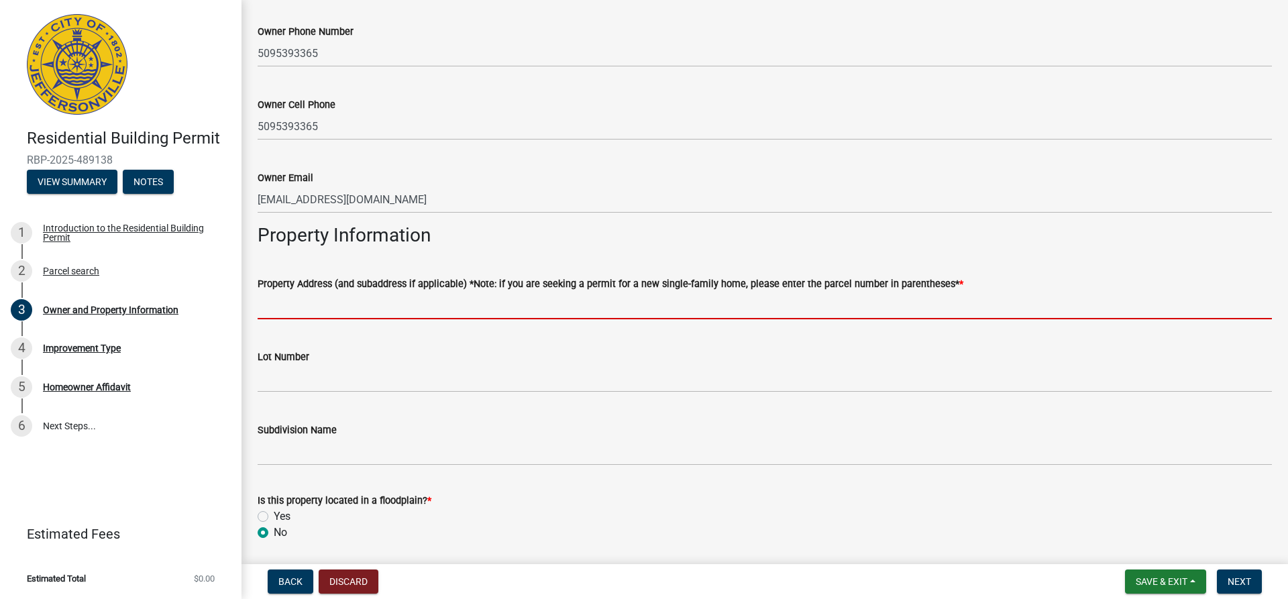
click at [382, 301] on input "Property Address (and subaddress if applicable) *Note: if you are seeking a per…" at bounding box center [765, 306] width 1015 height 28
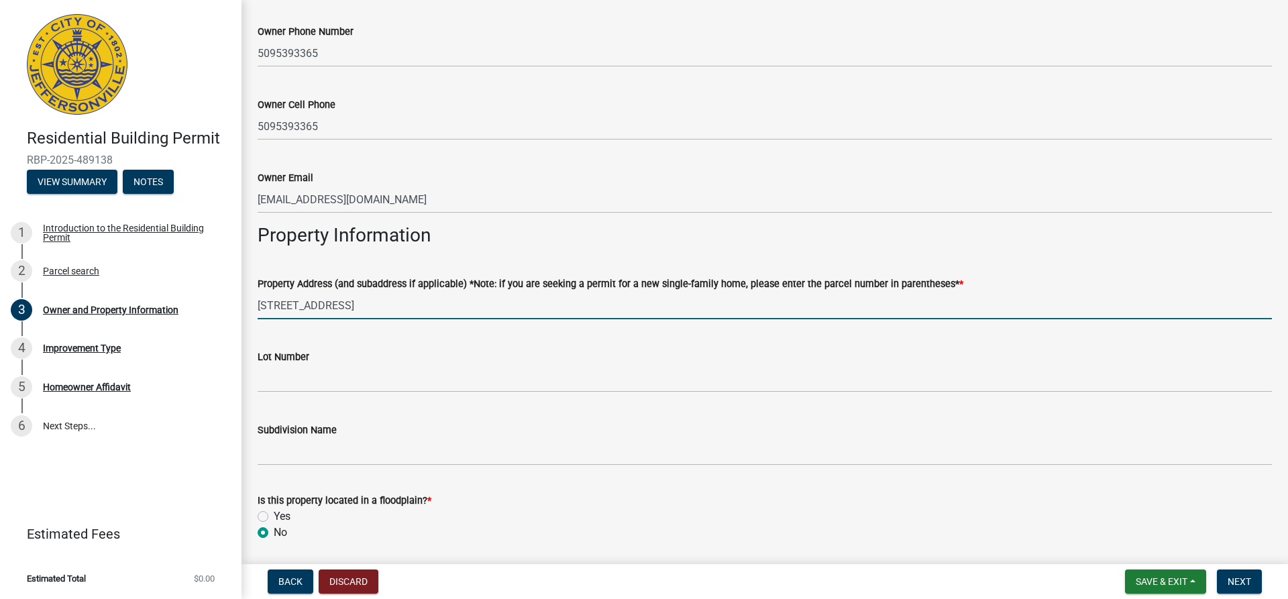
type input "2102 Augusta Drive"
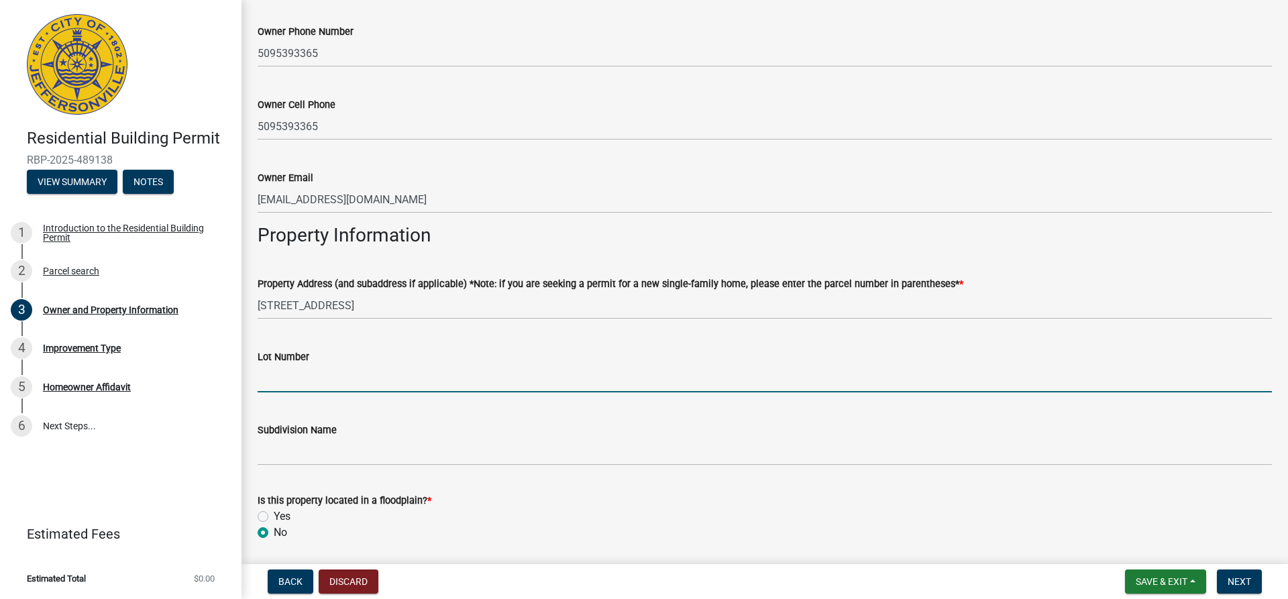
click at [371, 378] on input "Lot Number" at bounding box center [765, 379] width 1015 height 28
type input "17"
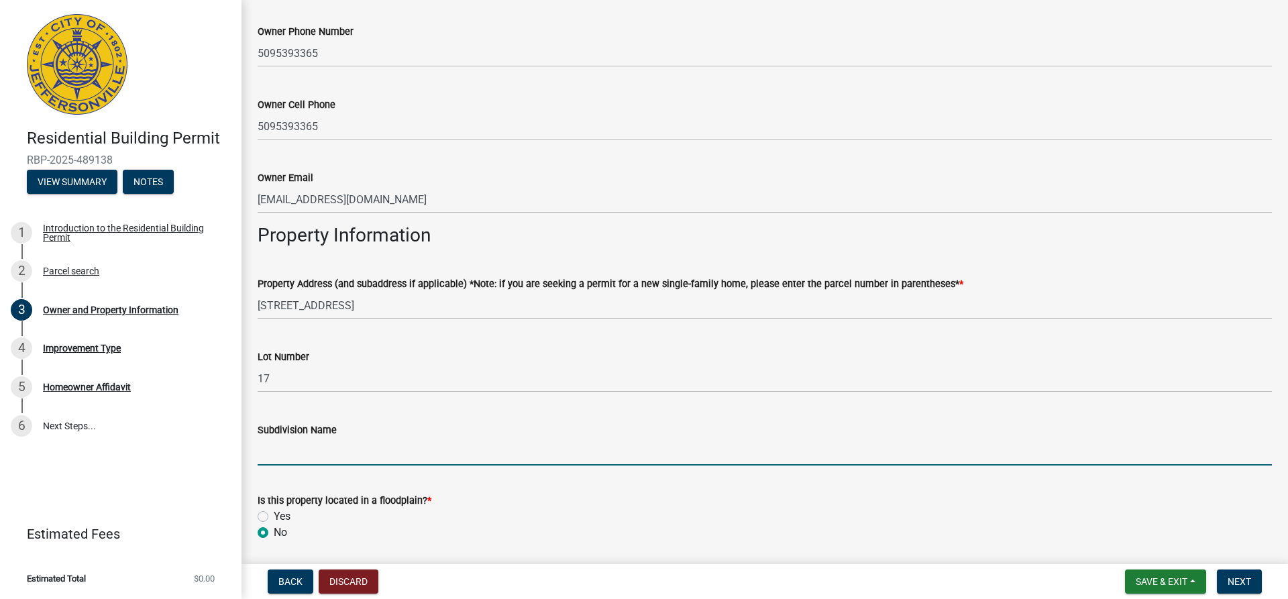
click at [352, 454] on input "Subdivision Name" at bounding box center [765, 452] width 1015 height 28
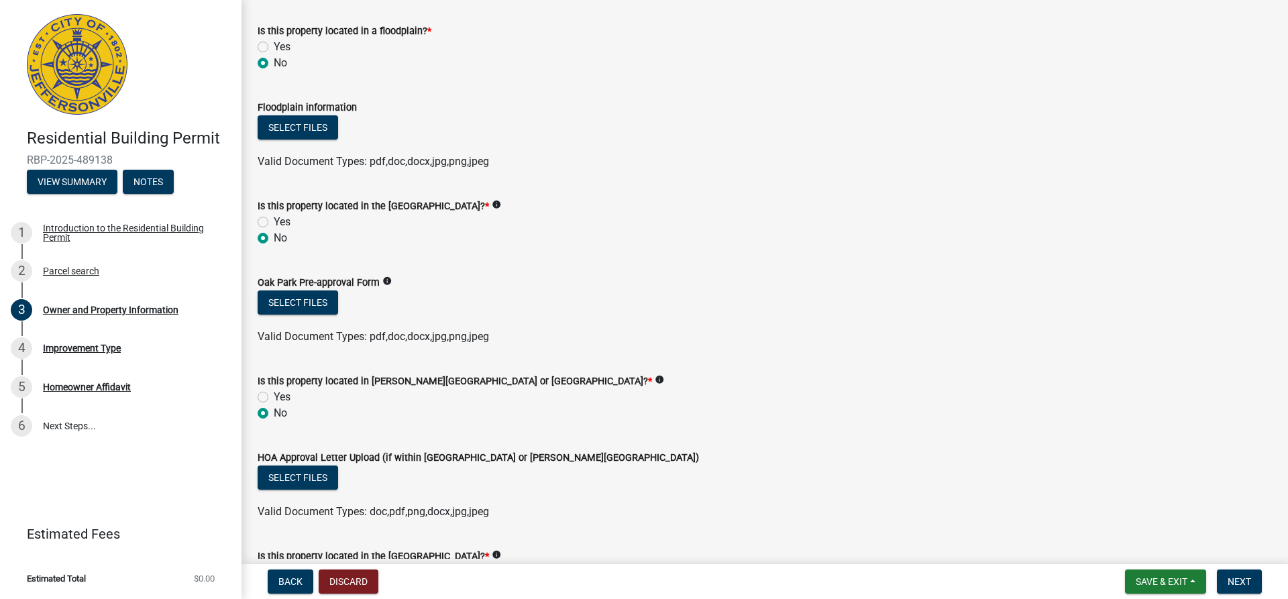
scroll to position [1140, 0]
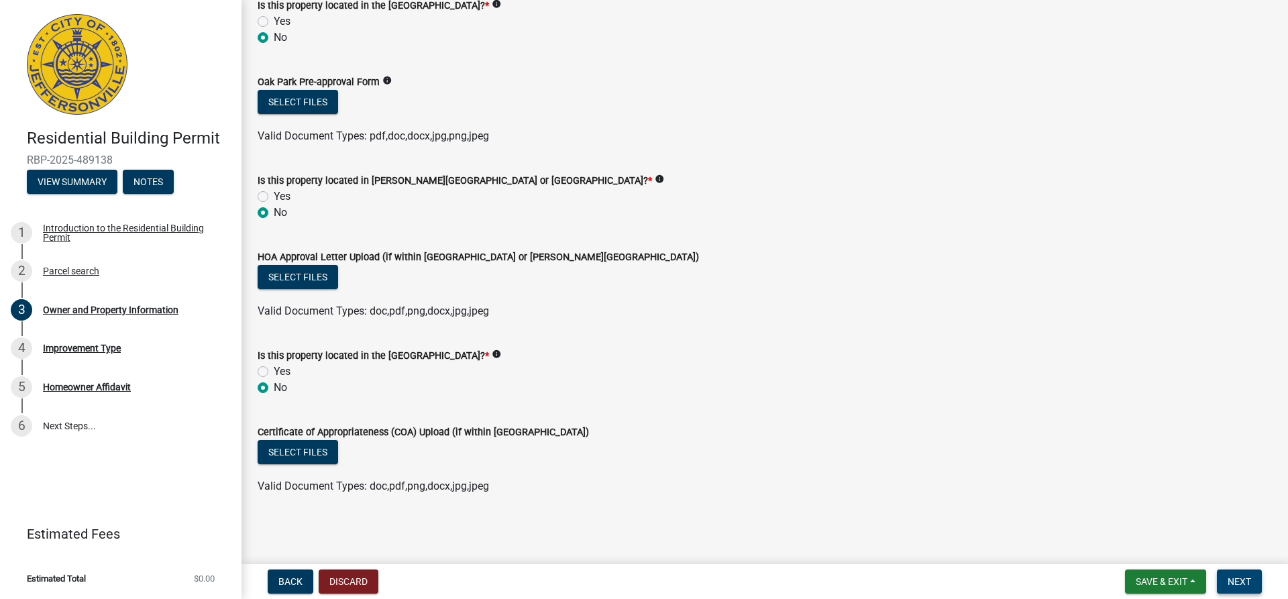
type input "Golfview Estates"
click at [1237, 583] on span "Next" at bounding box center [1239, 581] width 23 height 11
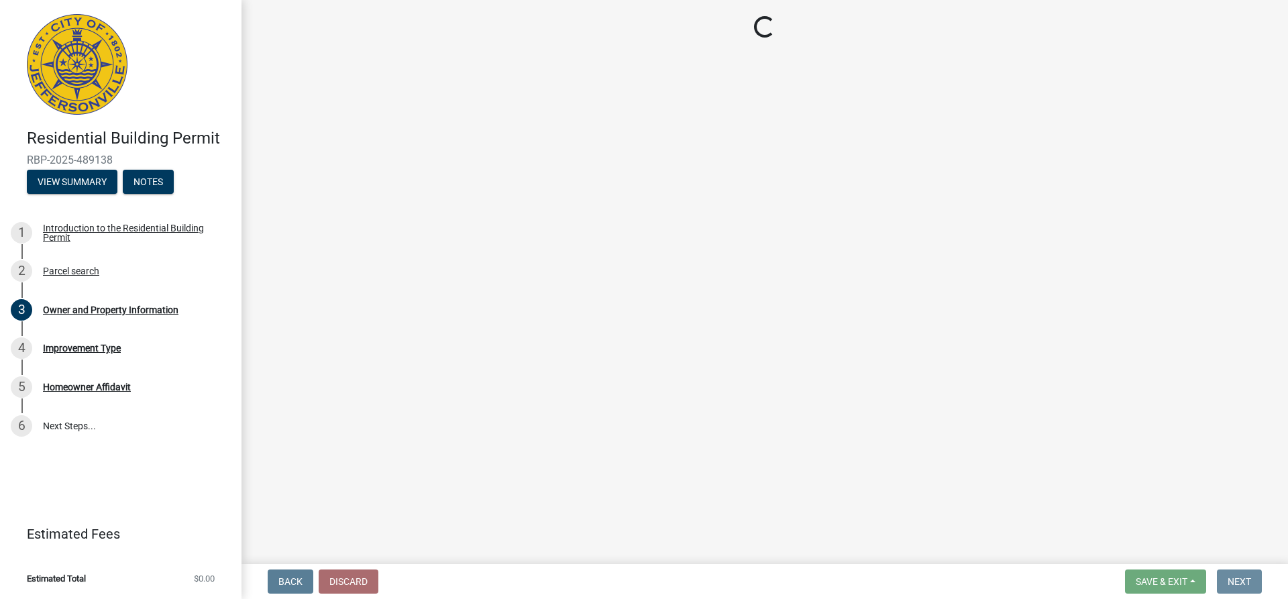
scroll to position [0, 0]
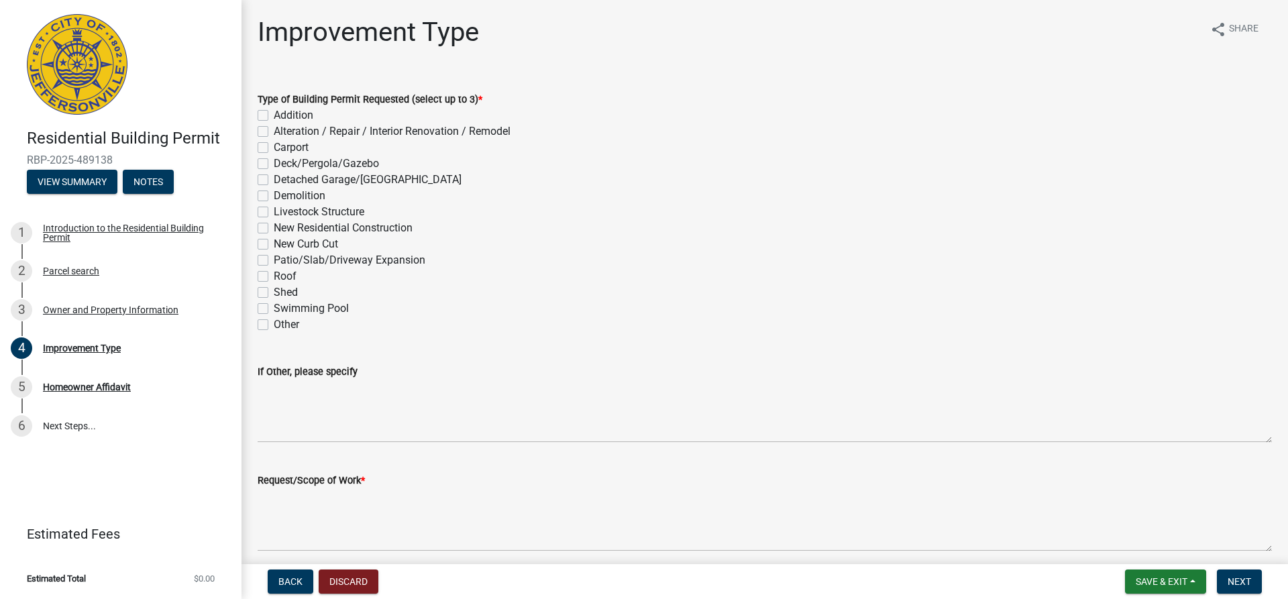
click at [274, 292] on label "Shed" at bounding box center [286, 292] width 24 height 16
click at [274, 292] on input "Shed" at bounding box center [278, 288] width 9 height 9
checkbox input "true"
checkbox input "false"
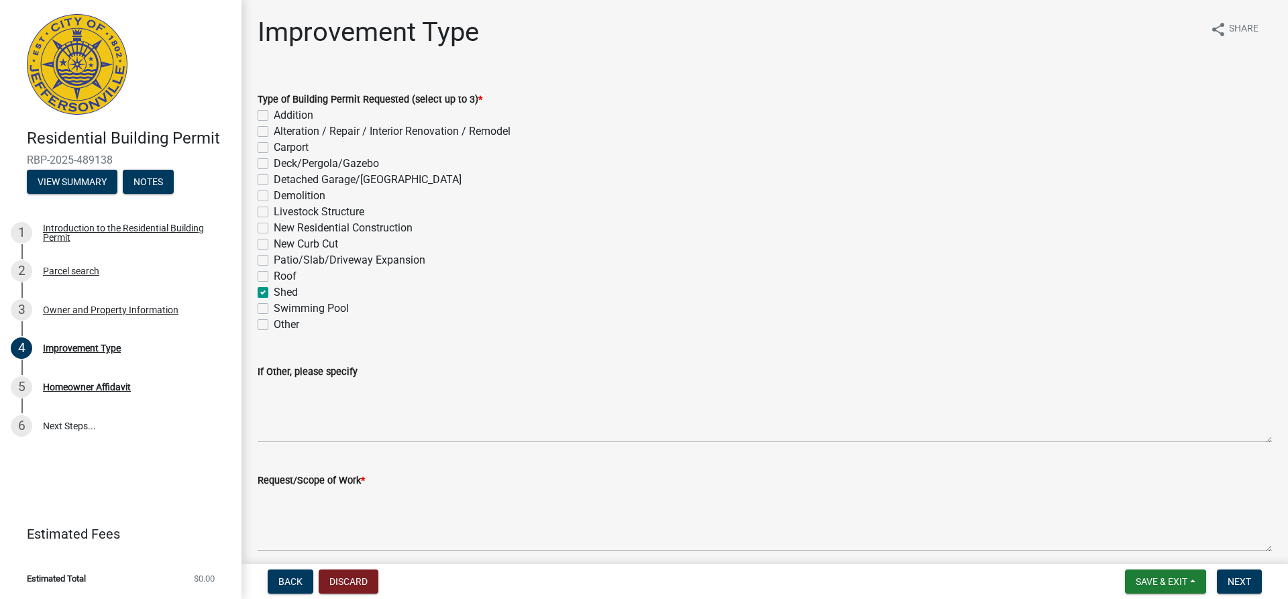
checkbox input "false"
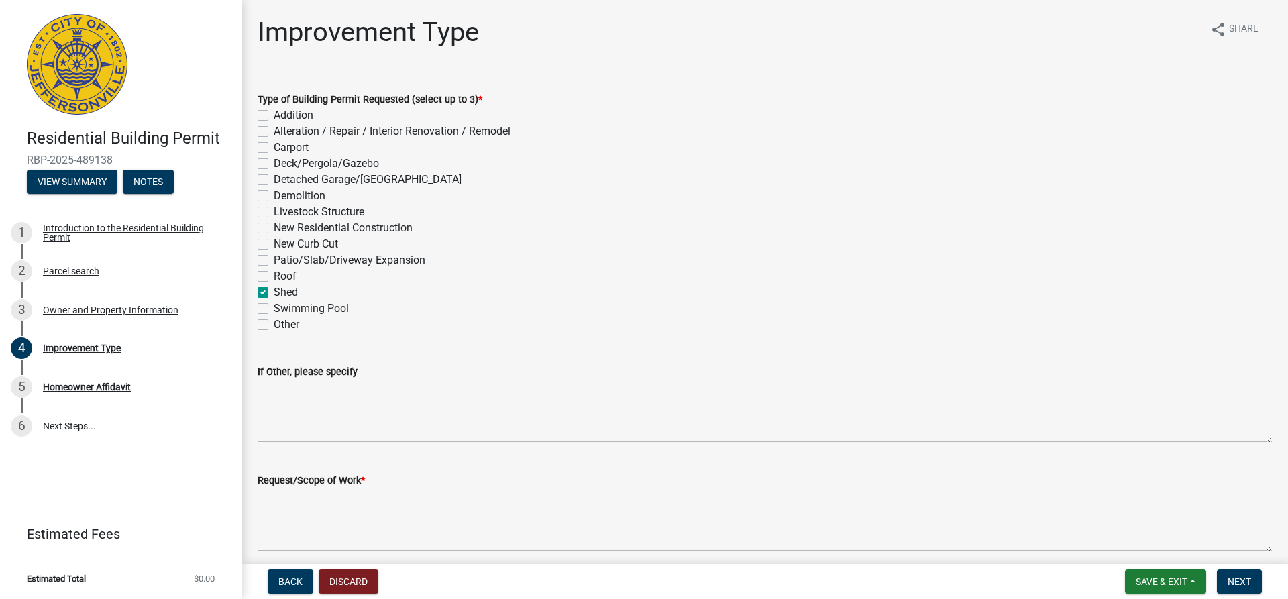
checkbox input "false"
checkbox input "true"
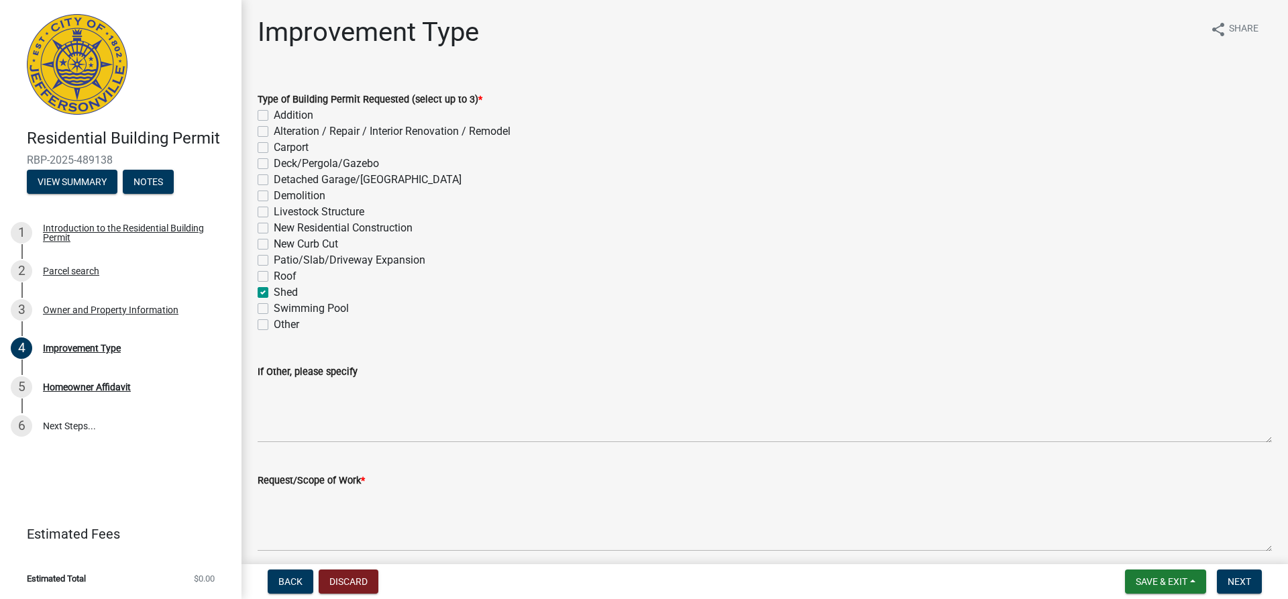
checkbox input "false"
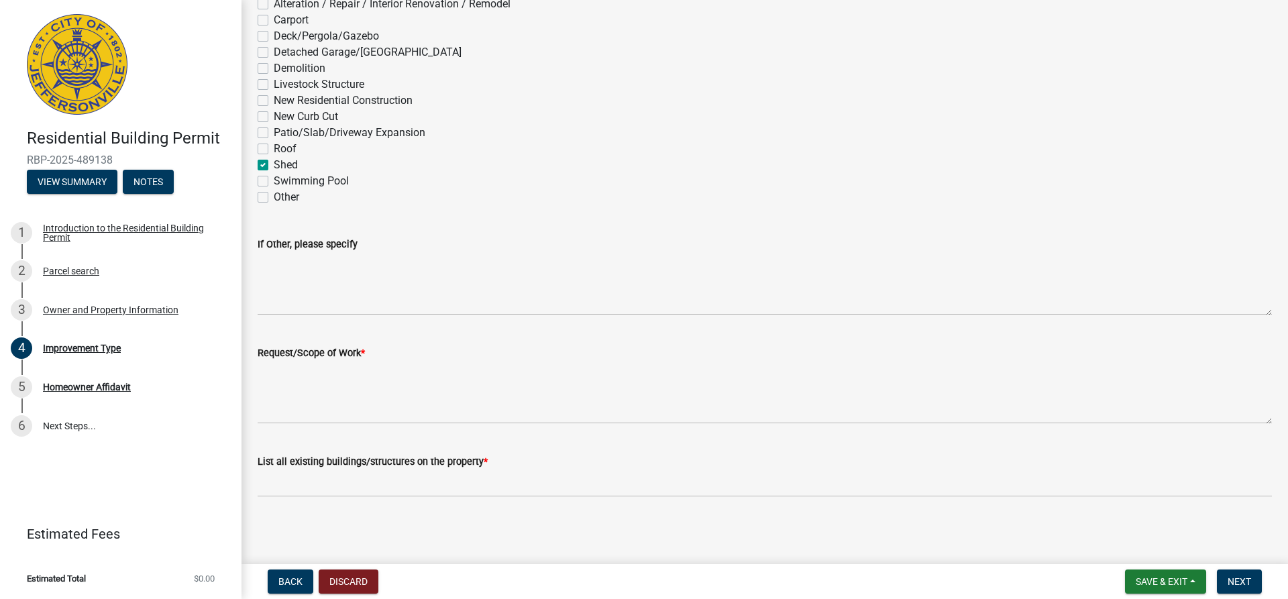
scroll to position [129, 0]
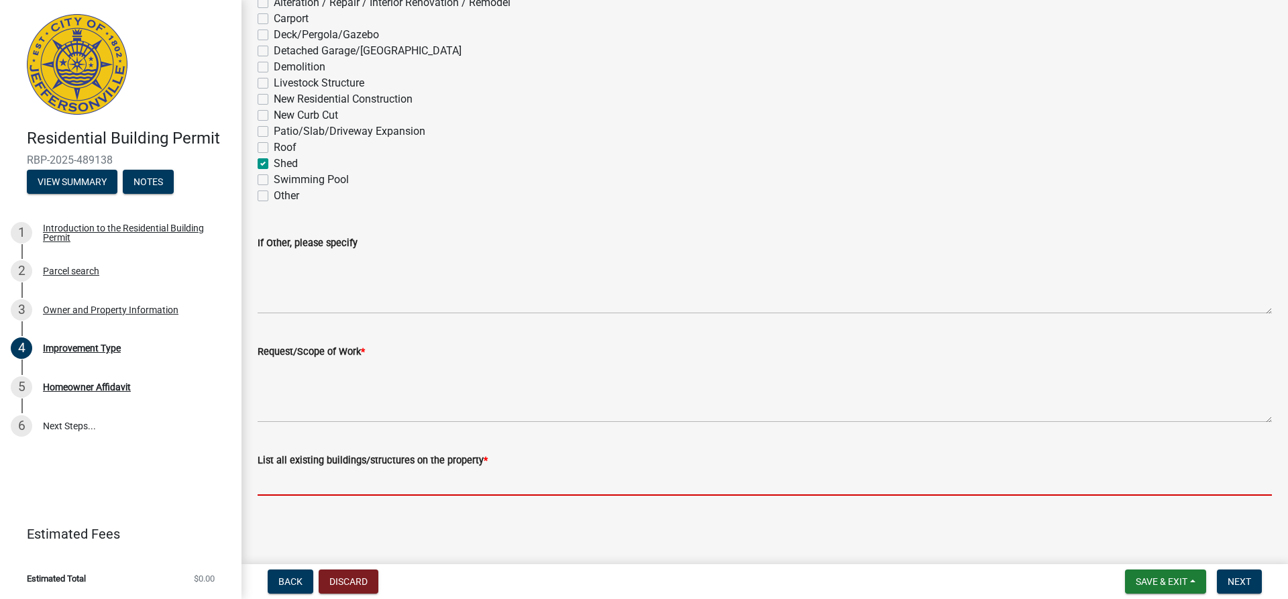
click at [468, 483] on input "List all existing buildings/structures on the property *" at bounding box center [765, 482] width 1015 height 28
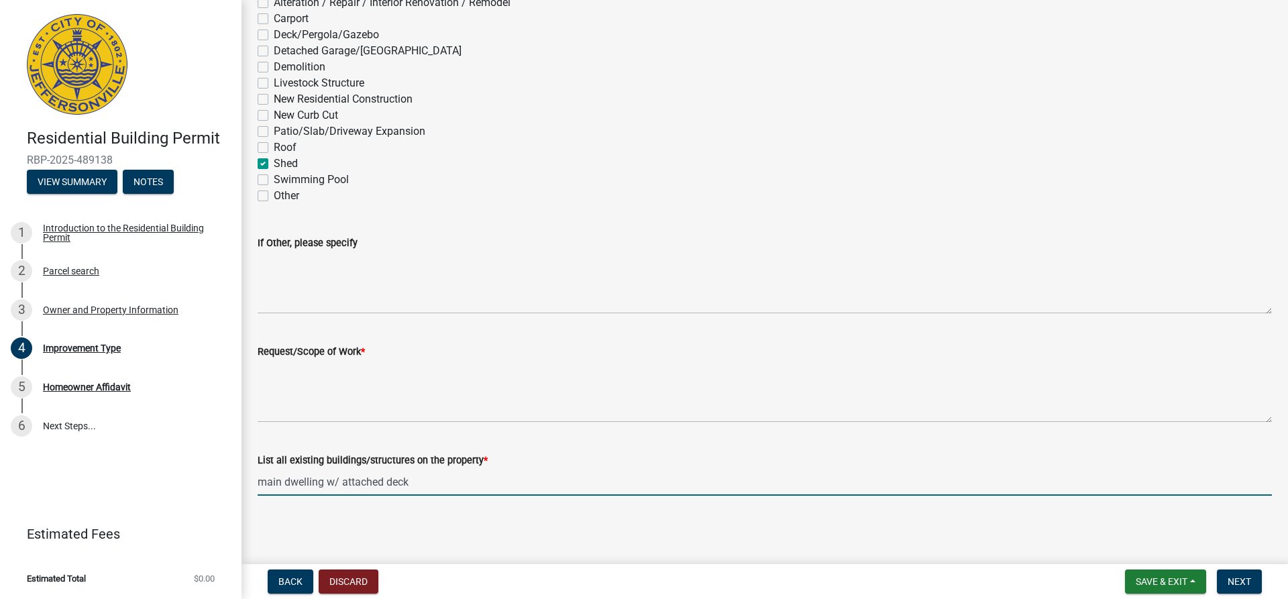
type input "main dwelling w/ attached deck"
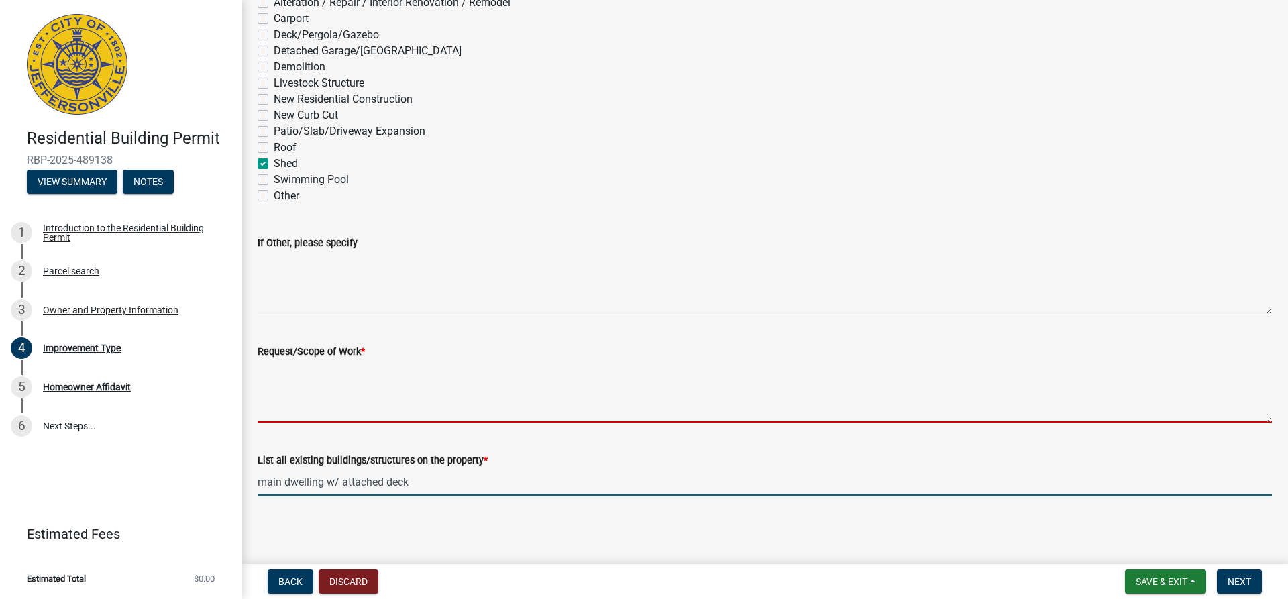
drag, startPoint x: 342, startPoint y: 401, endPoint x: 351, endPoint y: 403, distance: 9.0
click at [344, 401] on textarea "Request/Scope of Work *" at bounding box center [765, 391] width 1015 height 63
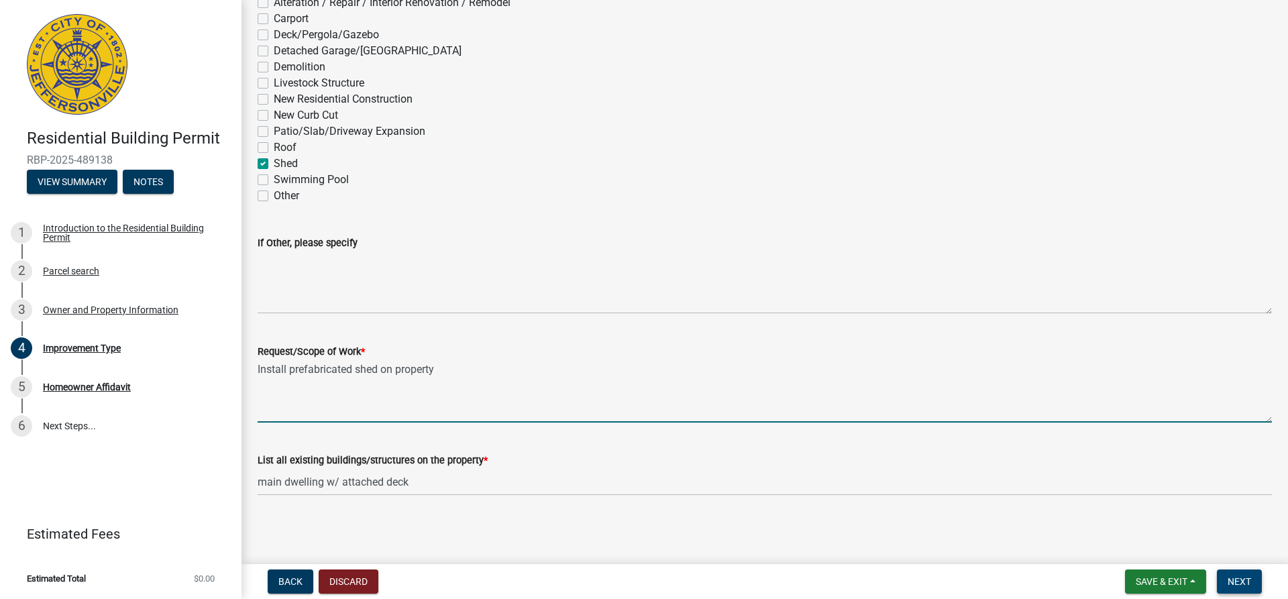
type textarea "Install prefabricated shed on property"
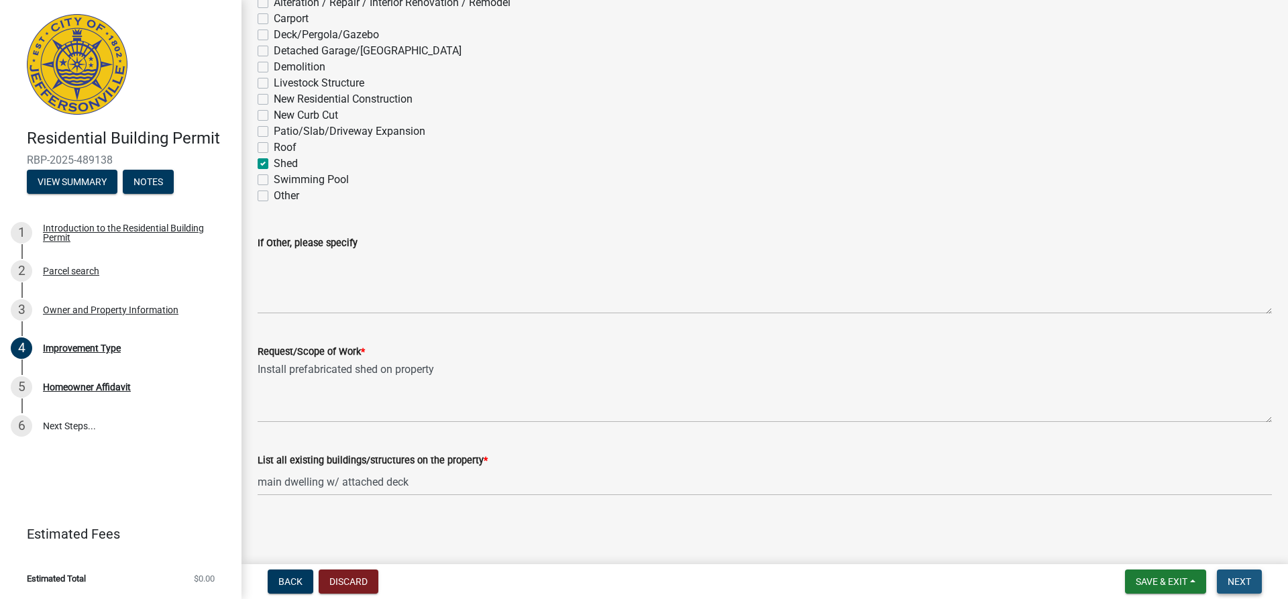
click at [1238, 579] on span "Next" at bounding box center [1239, 581] width 23 height 11
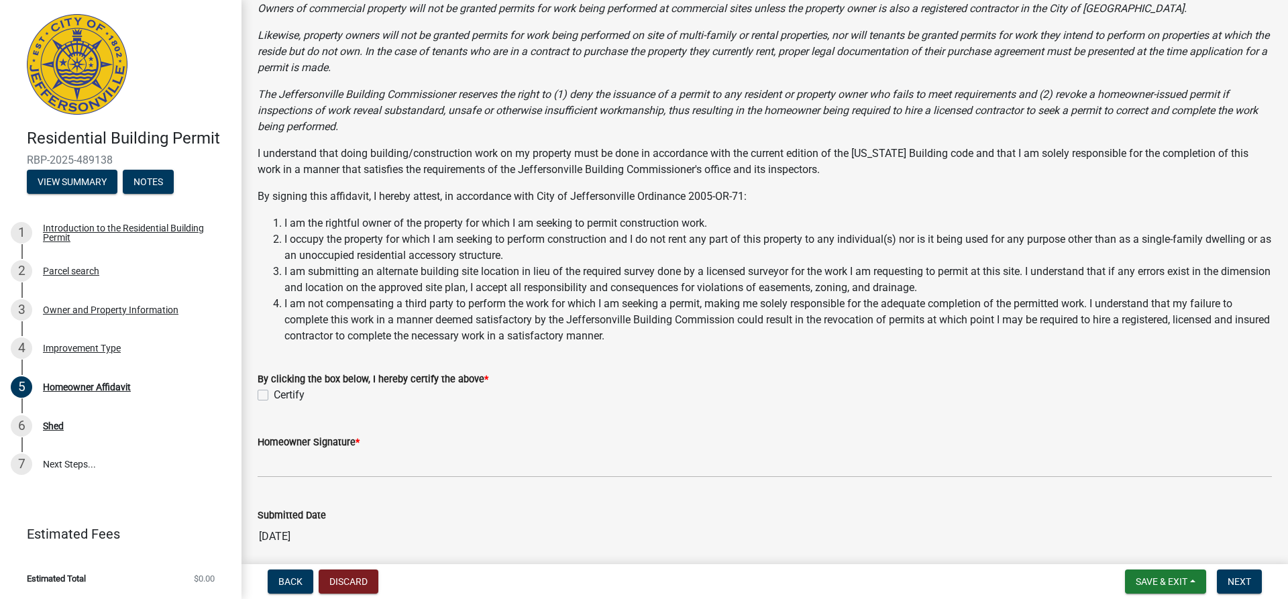
scroll to position [199, 0]
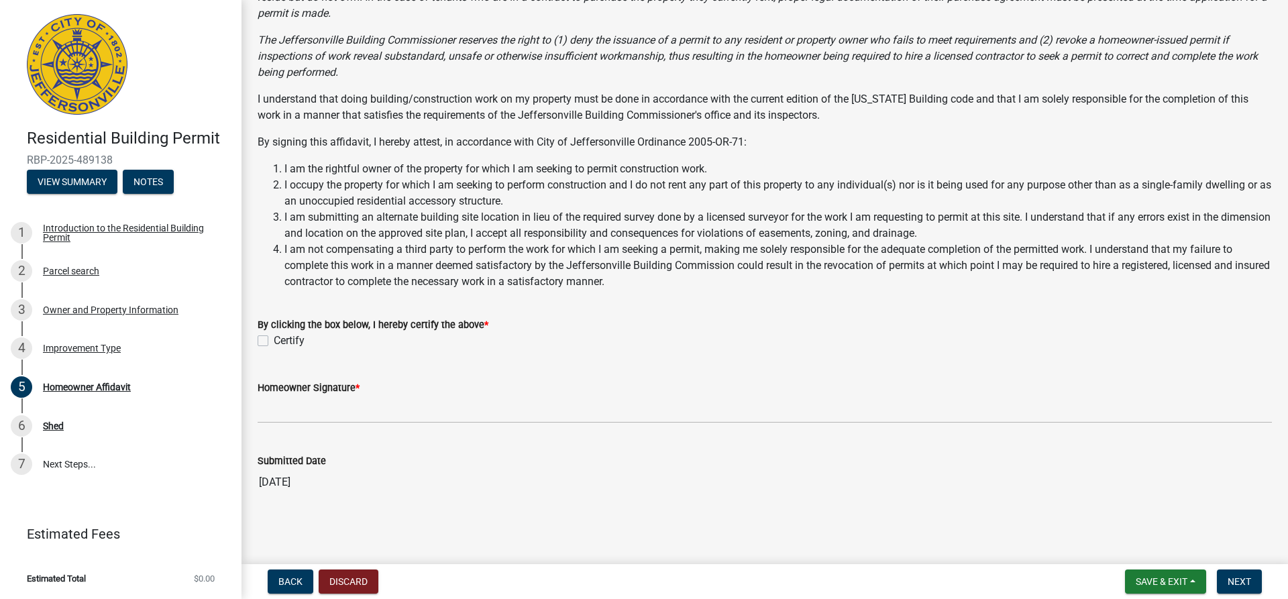
click at [274, 339] on label "Certify" at bounding box center [289, 341] width 31 height 16
click at [274, 339] on input "Certify" at bounding box center [278, 337] width 9 height 9
checkbox input "true"
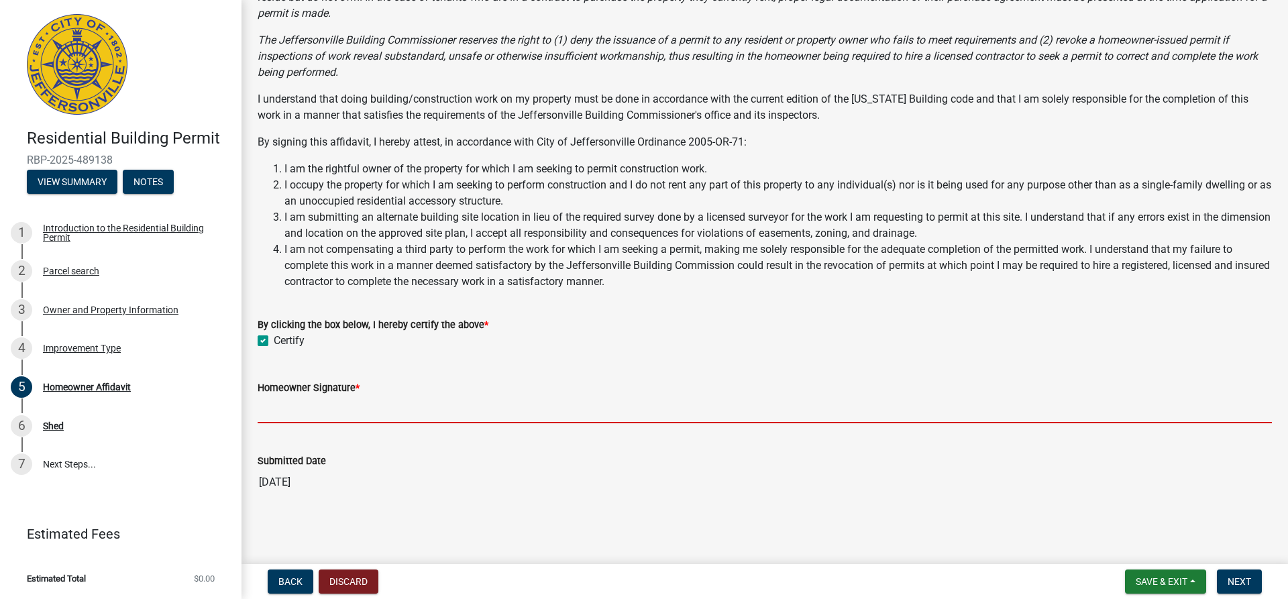
drag, startPoint x: 401, startPoint y: 407, endPoint x: 410, endPoint y: 401, distance: 10.2
click at [403, 406] on input "Homeowner Signature *" at bounding box center [765, 410] width 1015 height 28
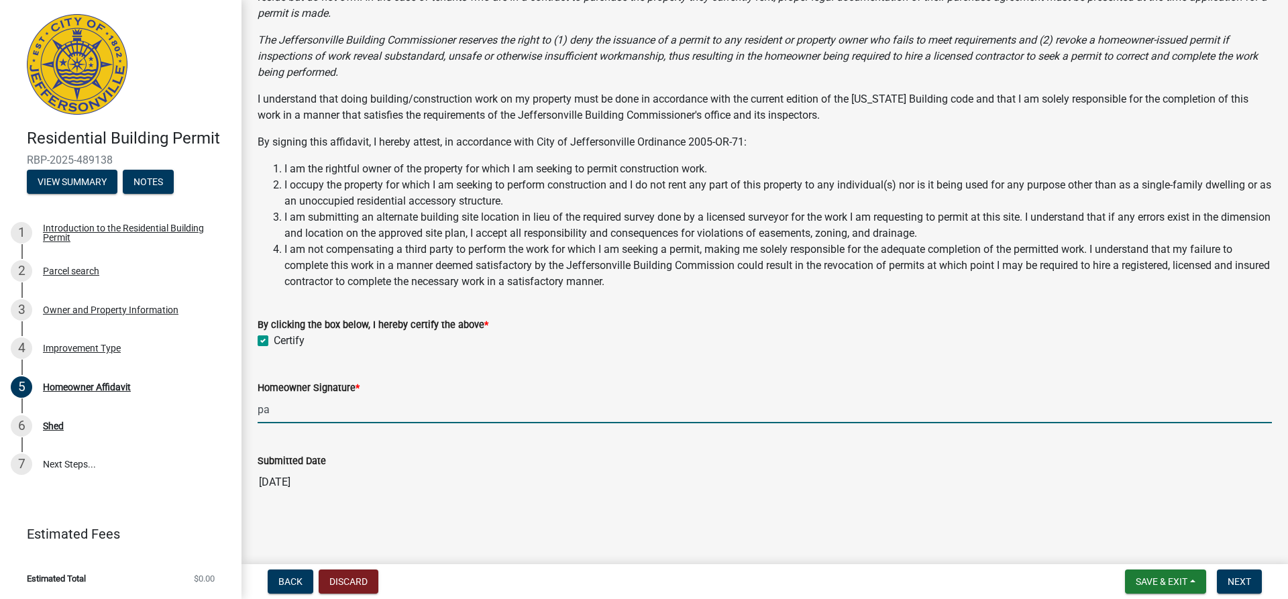
type input "p"
type input "[PERSON_NAME]"
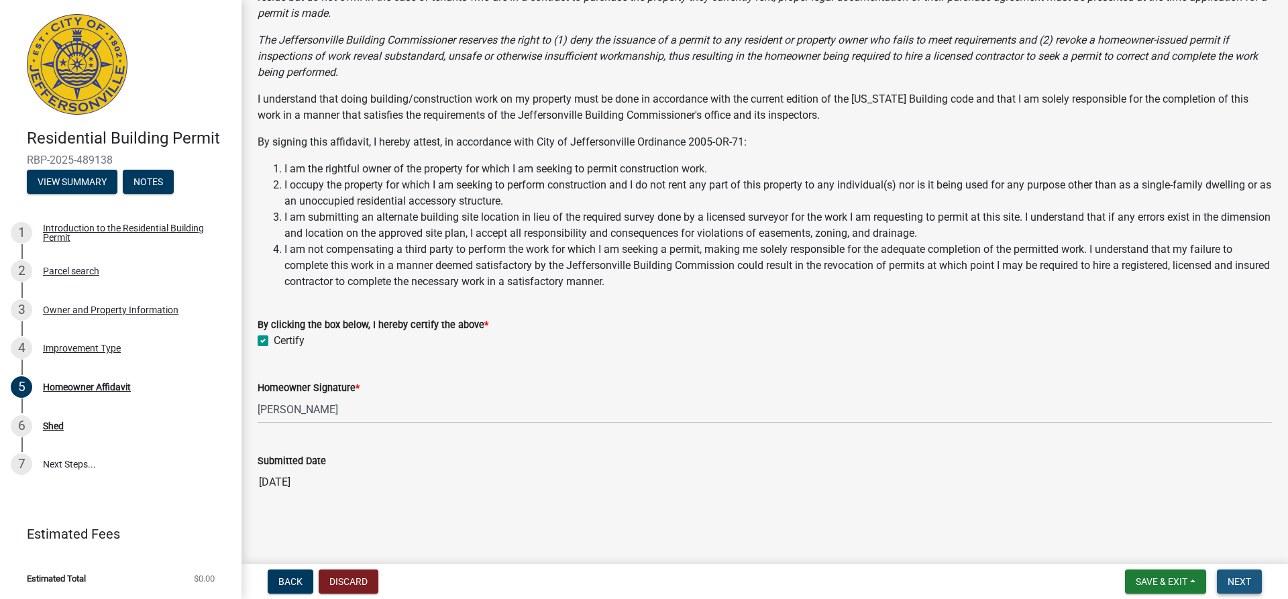
click at [1234, 579] on span "Next" at bounding box center [1239, 581] width 23 height 11
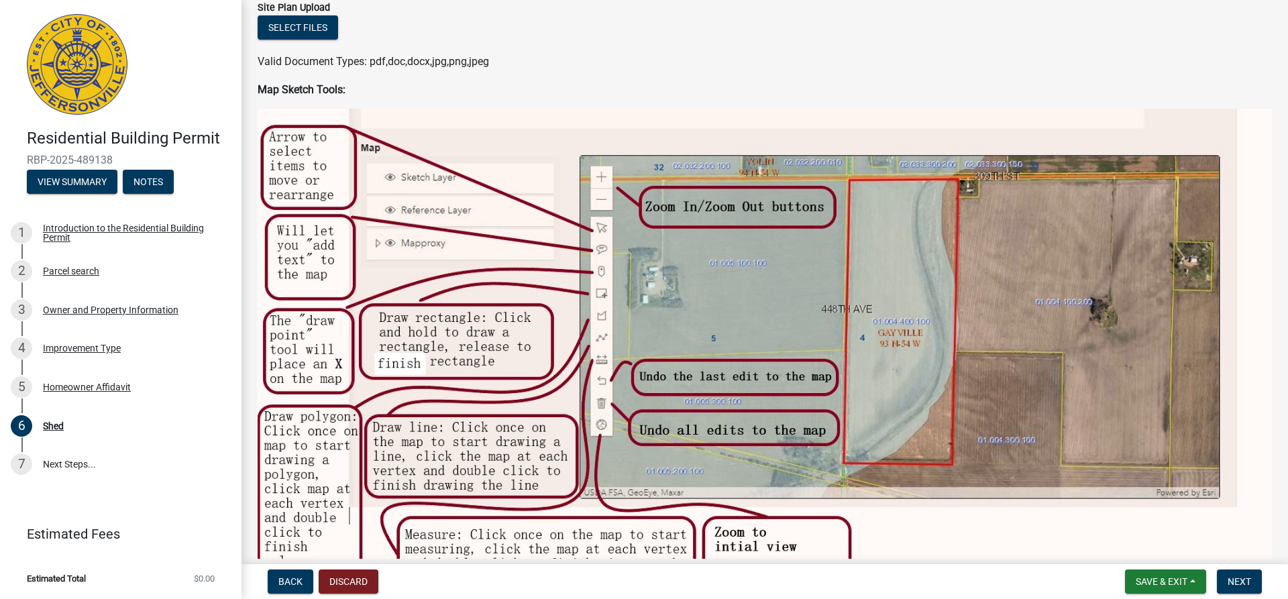
scroll to position [201, 0]
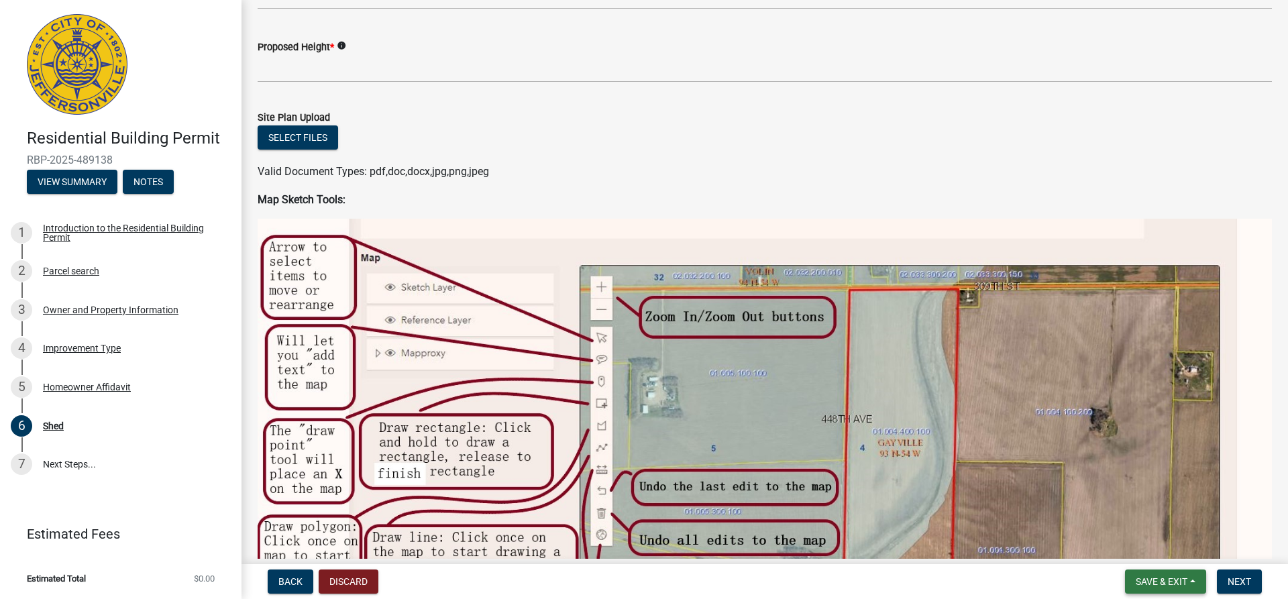
click at [1179, 577] on span "Save & Exit" at bounding box center [1162, 581] width 52 height 11
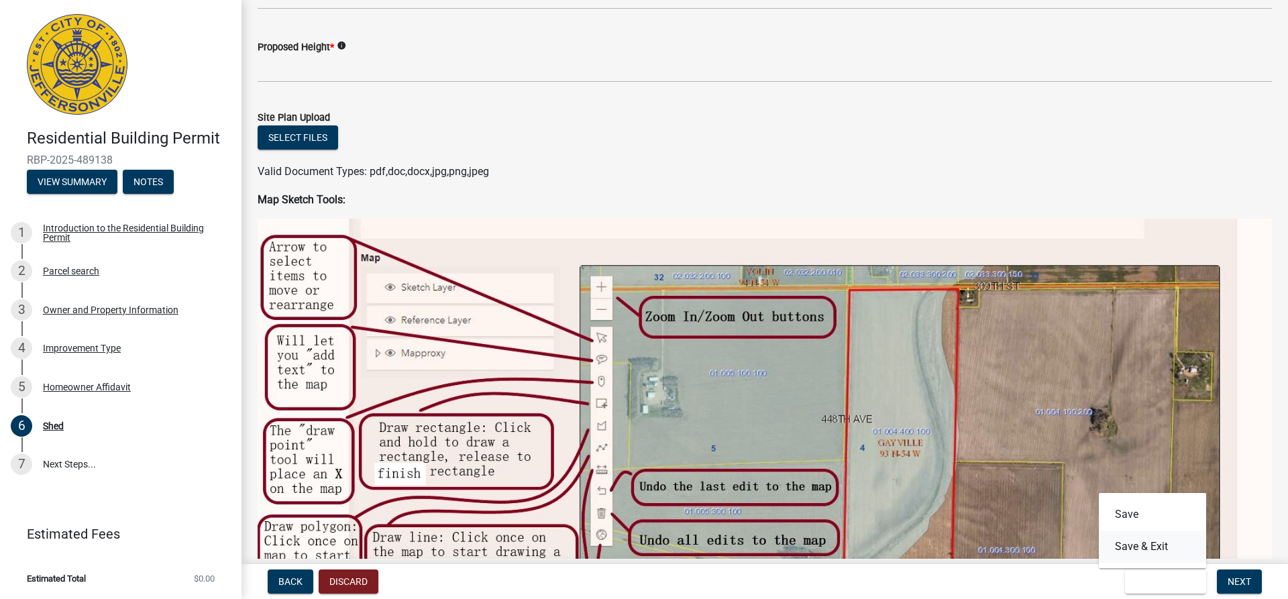
click at [1159, 548] on button "Save & Exit" at bounding box center [1152, 547] width 107 height 32
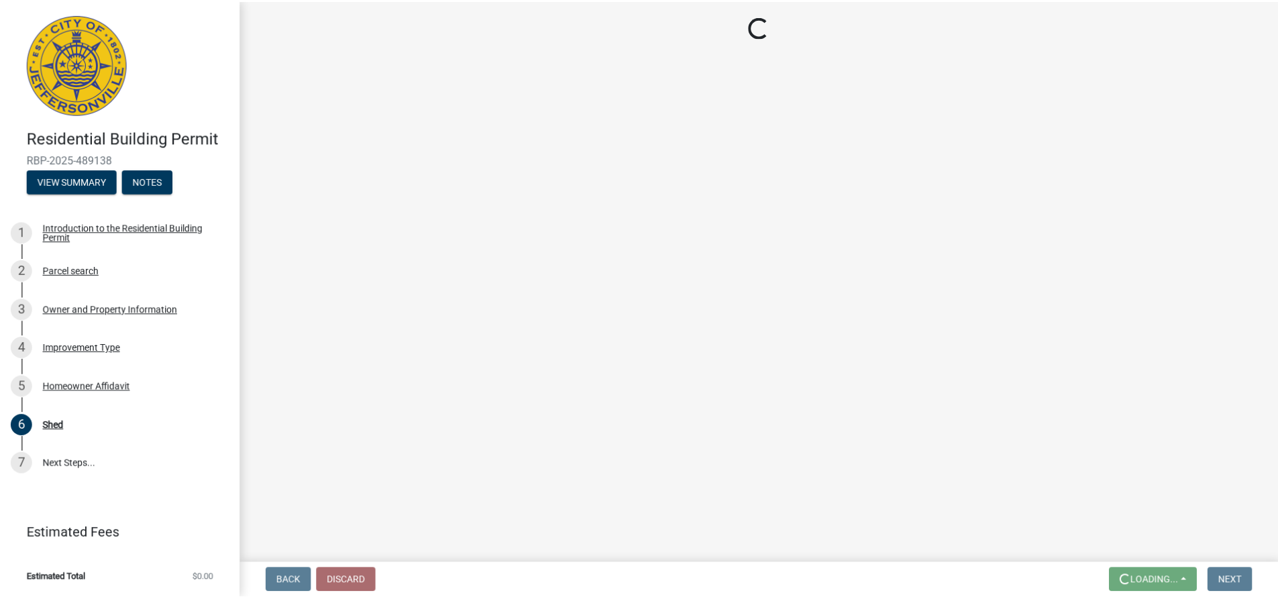
scroll to position [0, 0]
